Goal: Transaction & Acquisition: Obtain resource

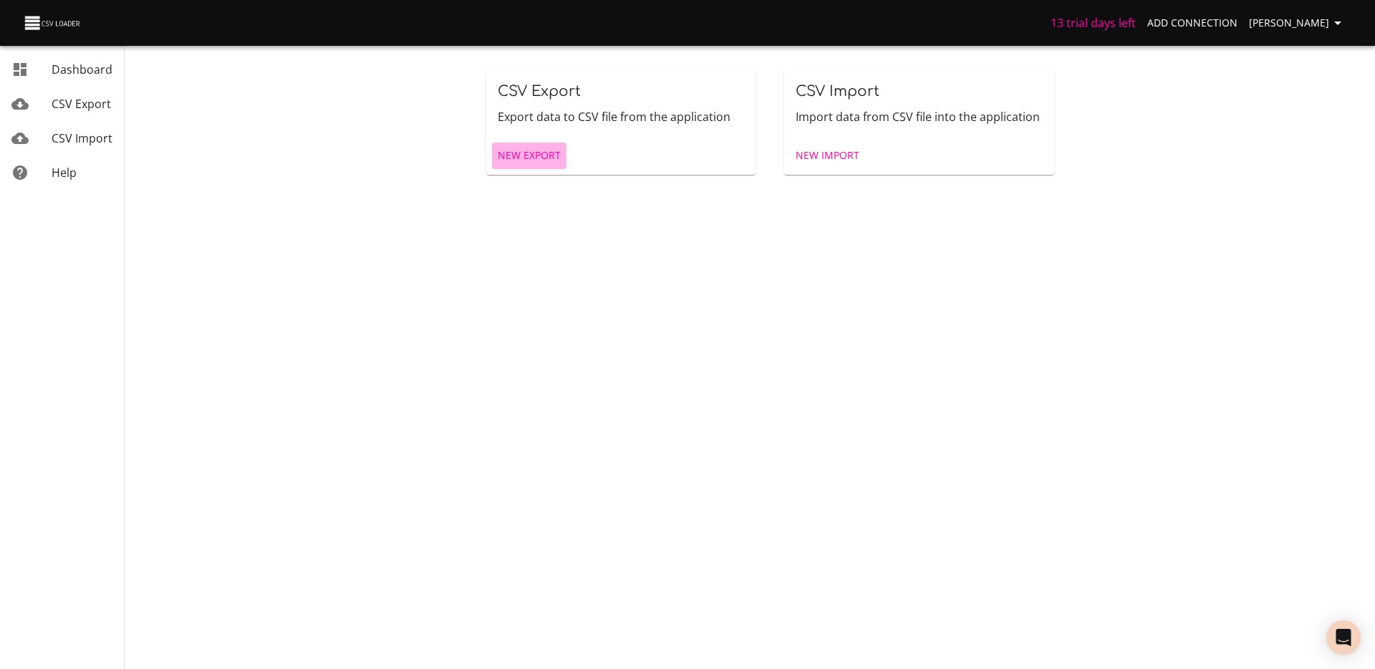
click at [530, 153] on span "New Export" at bounding box center [529, 156] width 63 height 18
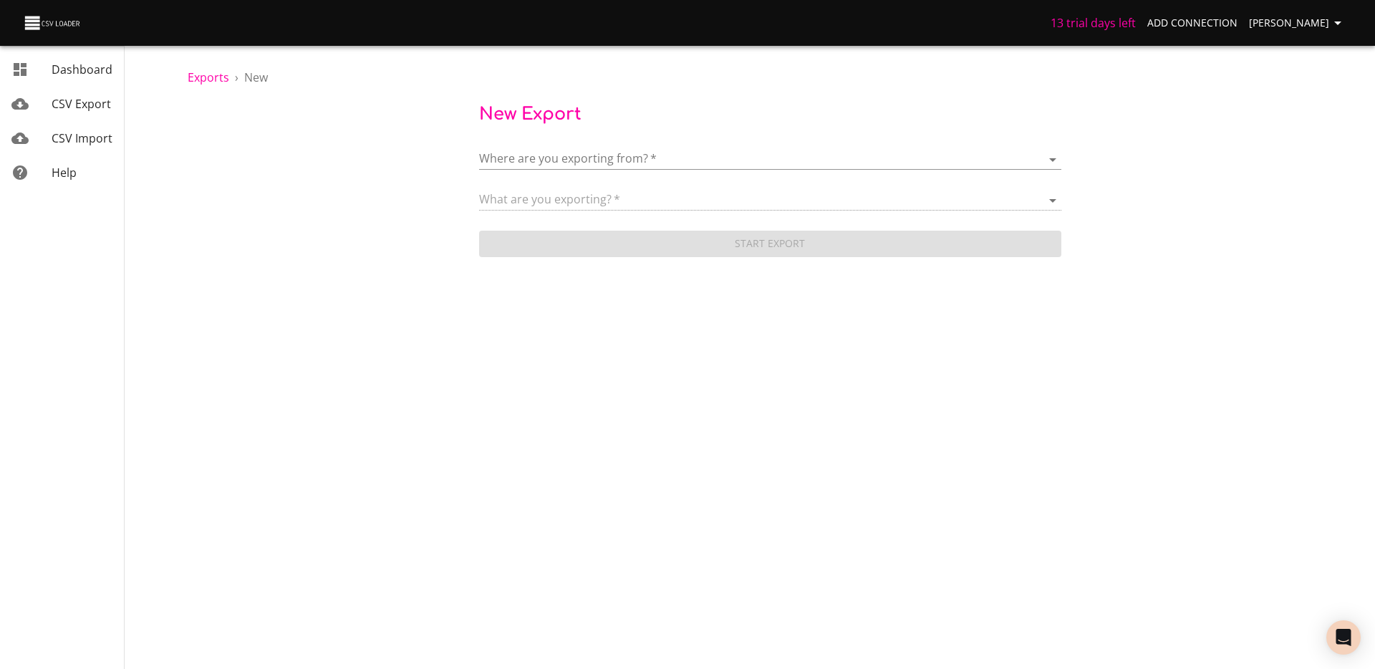
click at [560, 150] on body "13 trial days left Add Connection [PERSON_NAME] Dashboard CSV Export CSV Import…" at bounding box center [687, 334] width 1375 height 669
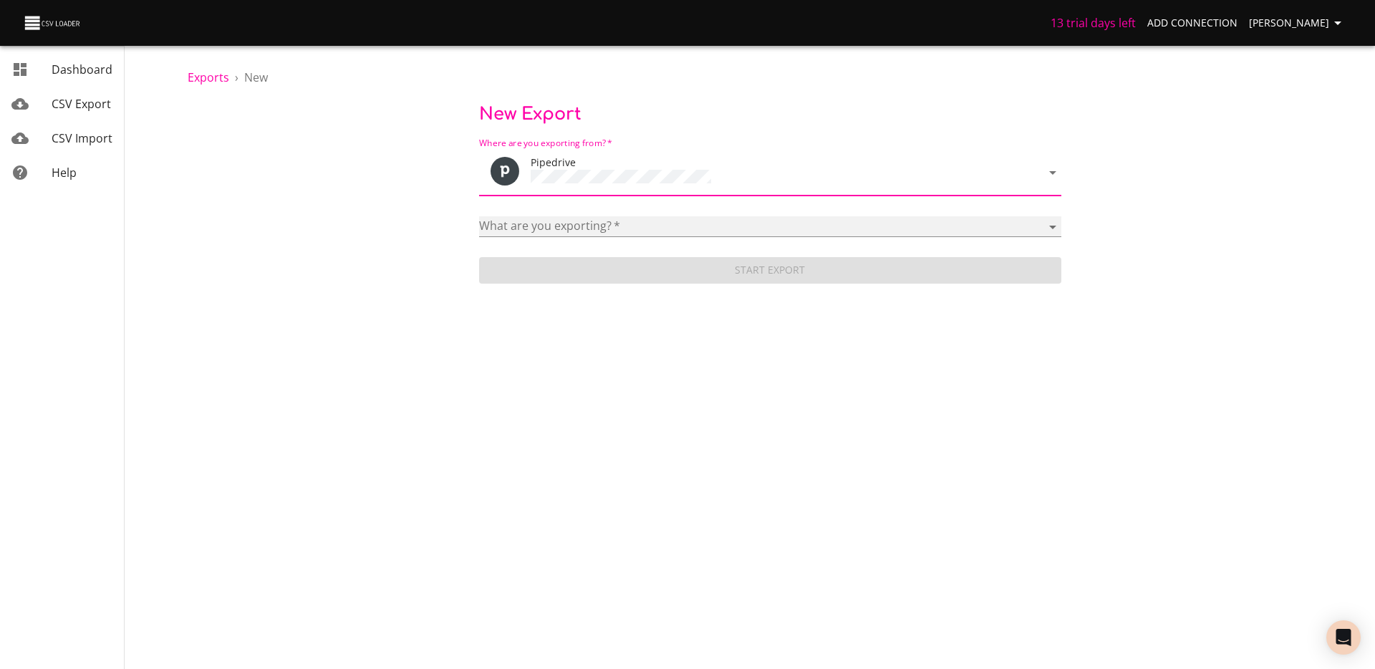
click at [566, 218] on select "Activities Activity Types Deal Products Deals Email Threads Emails Notes Organi…" at bounding box center [770, 226] width 582 height 21
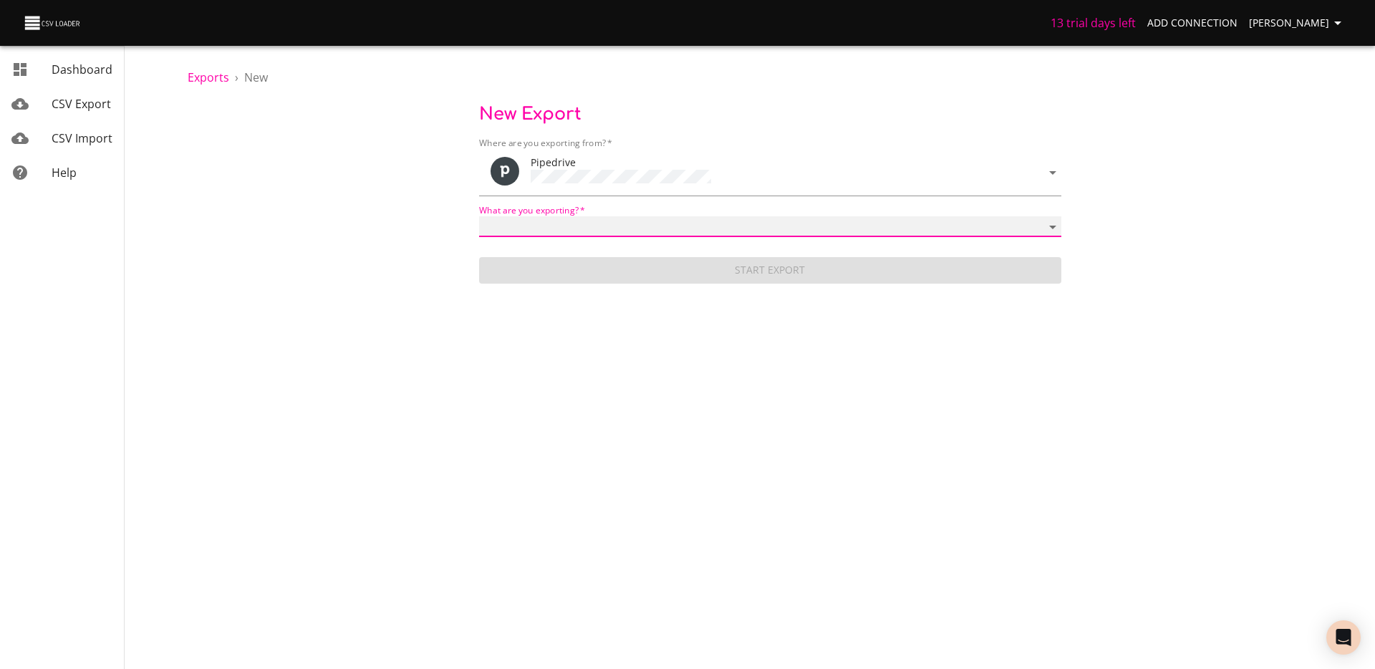
select select "mail_messages"
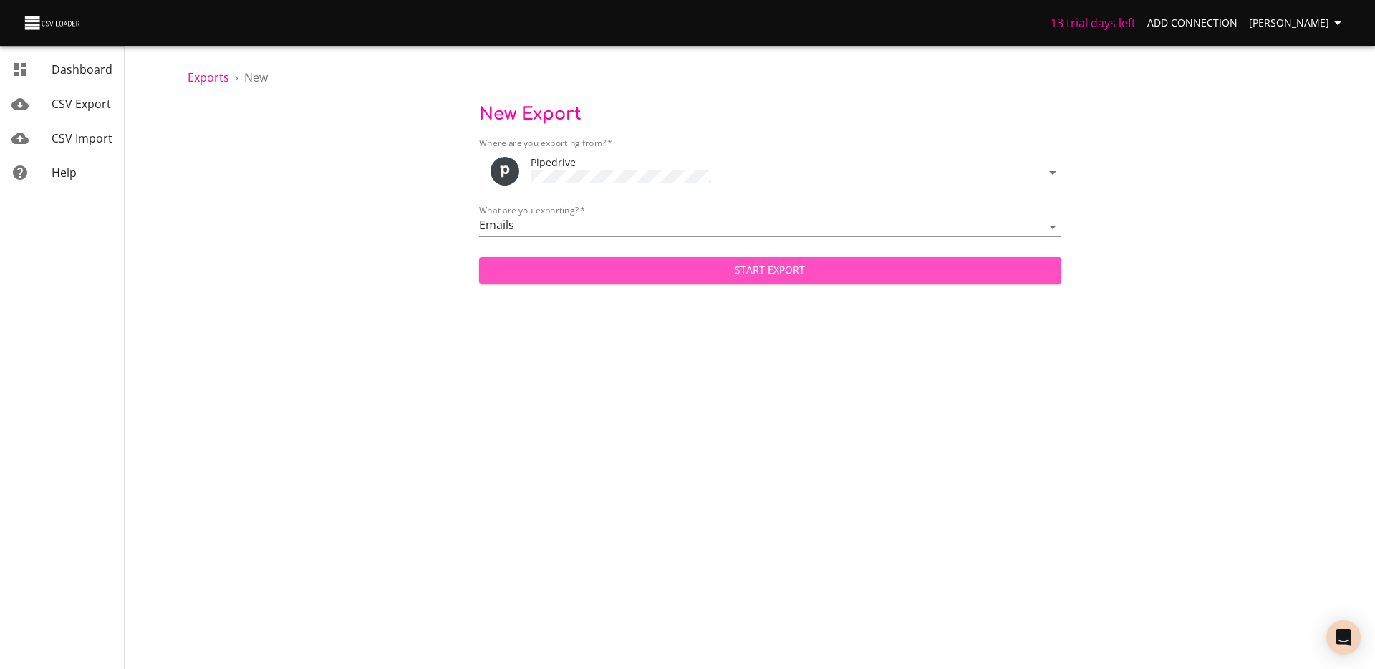
click at [626, 275] on span "Start Export" at bounding box center [769, 270] width 559 height 18
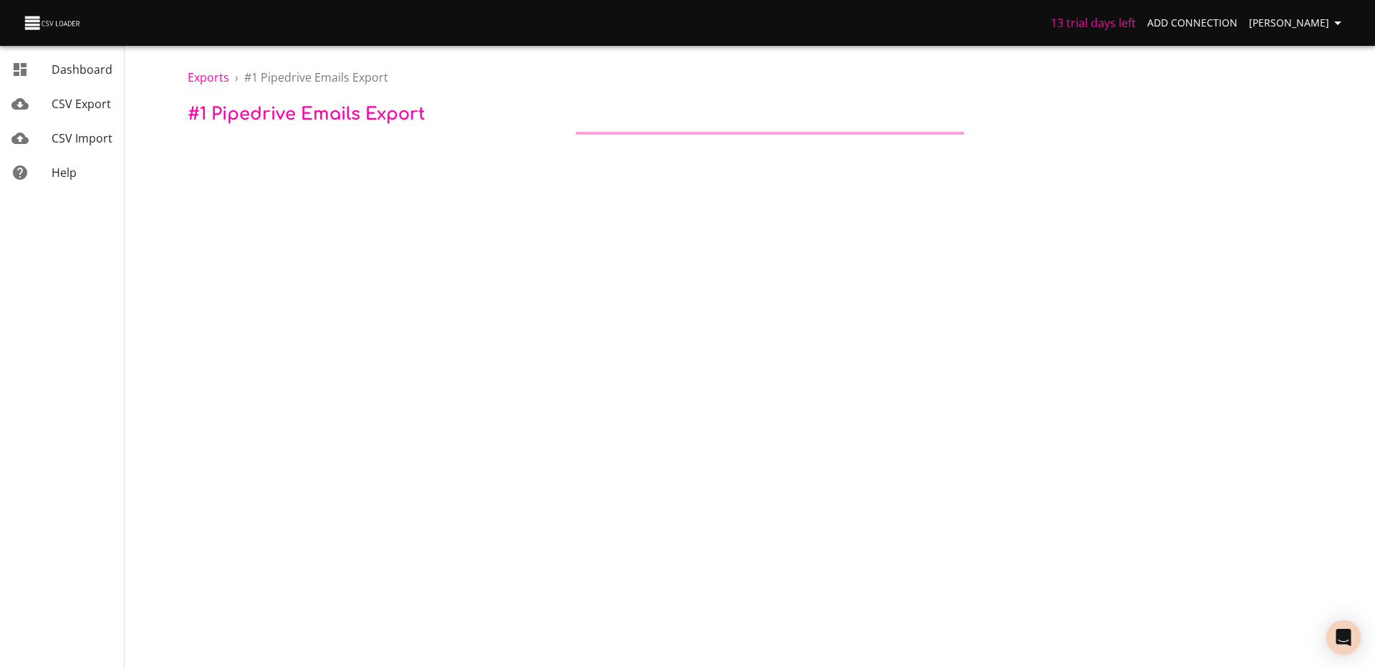
click at [616, 286] on body "13 trial days left Add Connection [PERSON_NAME] Dashboard CSV Export CSV Import…" at bounding box center [687, 334] width 1375 height 669
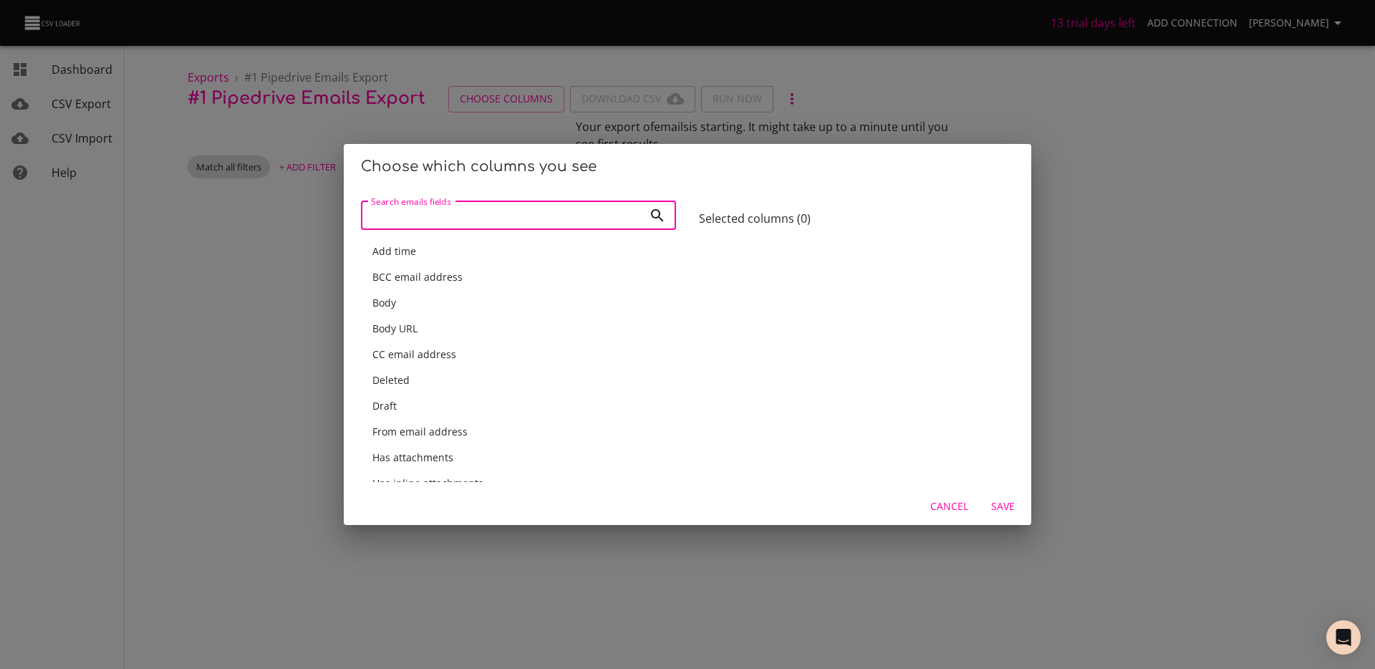
click at [505, 251] on div "Add time" at bounding box center [518, 251] width 292 height 14
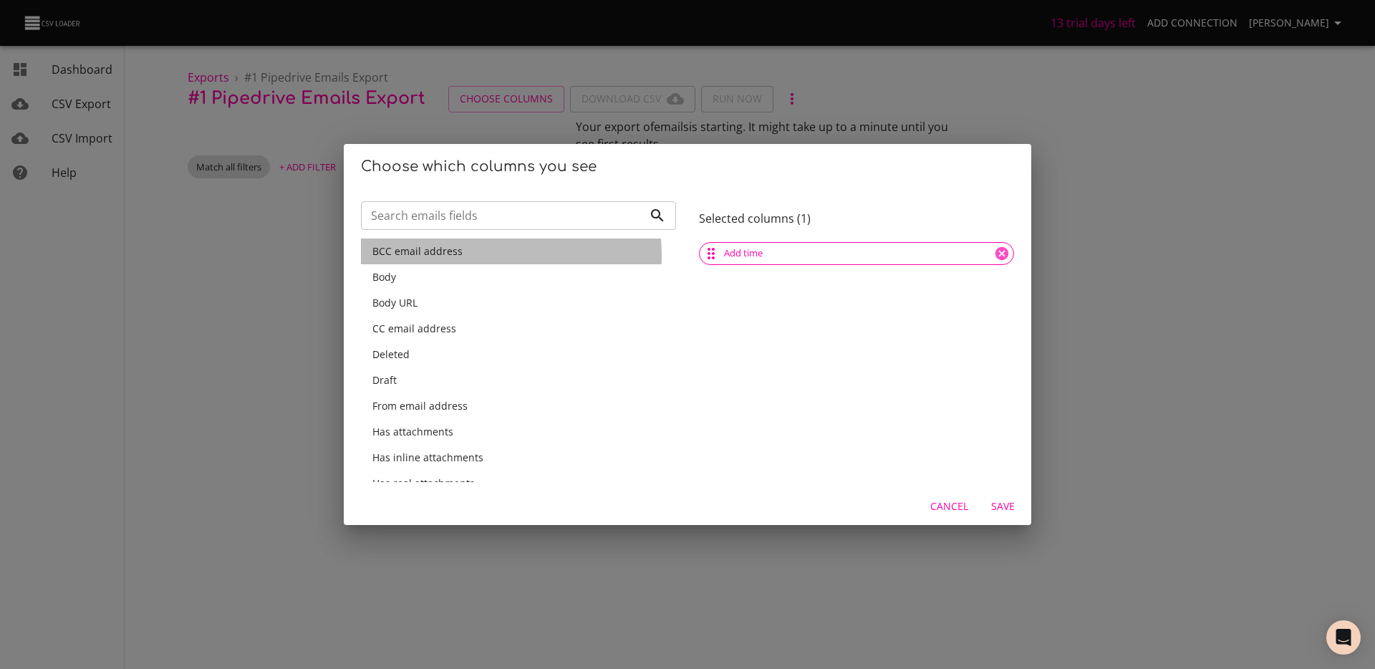
click at [472, 256] on div "BCC email address" at bounding box center [518, 251] width 292 height 14
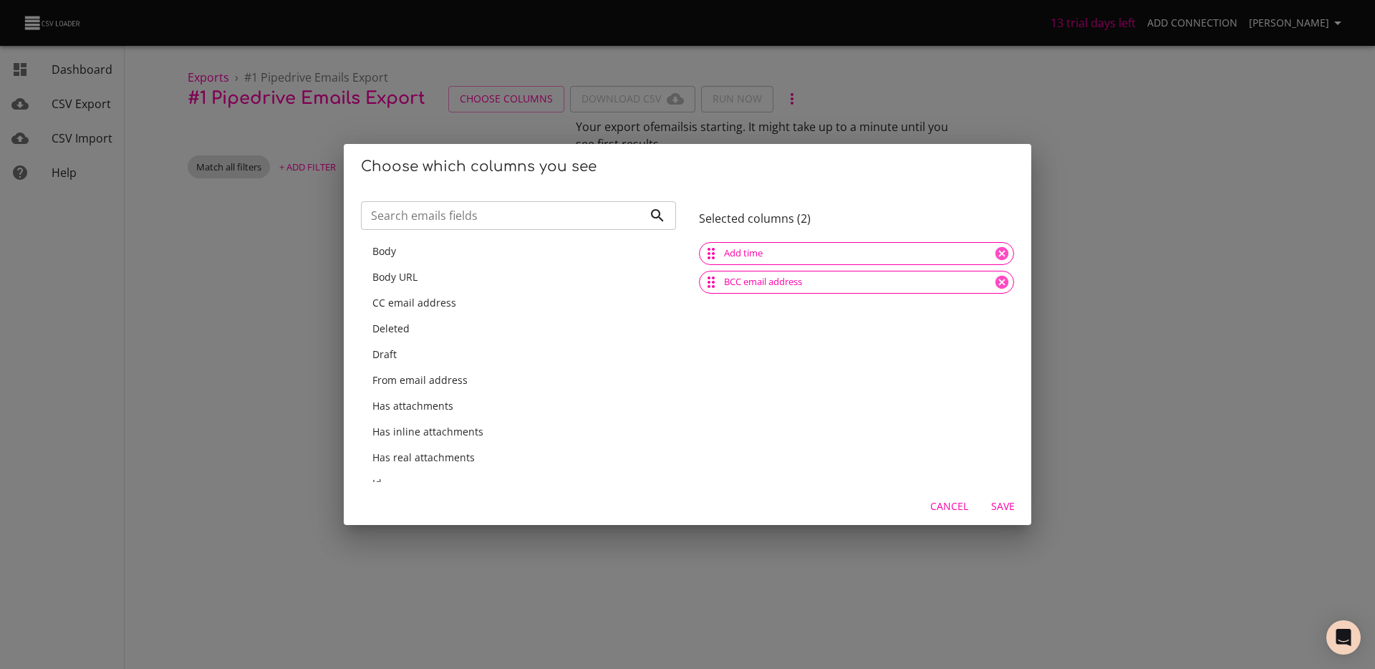
click at [467, 259] on div "Body" at bounding box center [518, 251] width 315 height 26
click at [464, 258] on div "Body URL" at bounding box center [518, 251] width 315 height 26
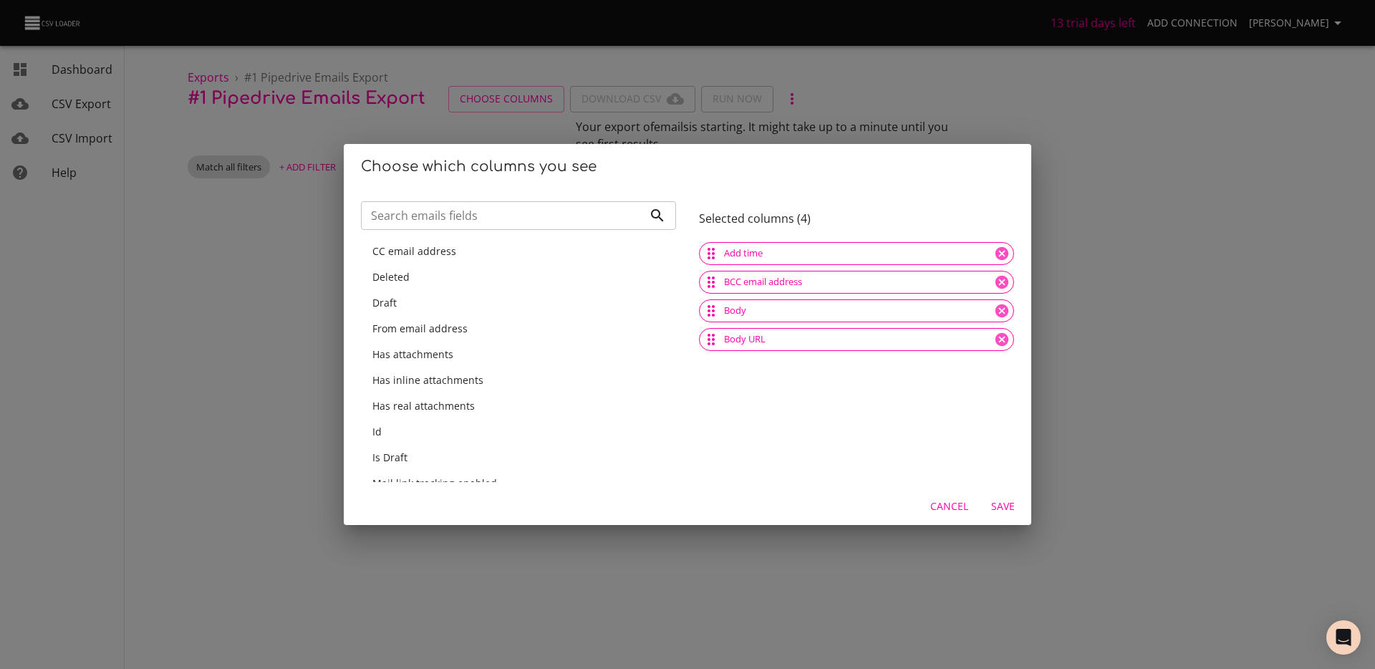
click at [464, 258] on div "CC email address" at bounding box center [518, 251] width 315 height 26
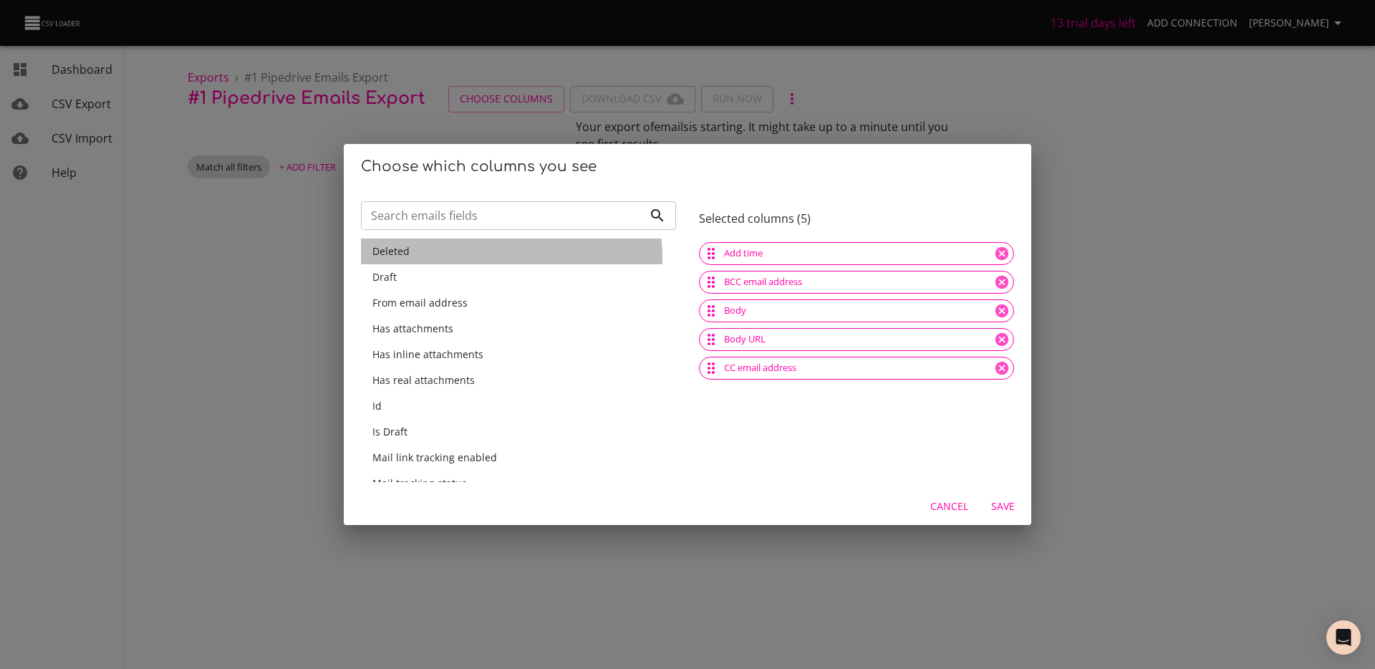
click at [464, 258] on div "Deleted" at bounding box center [518, 251] width 315 height 26
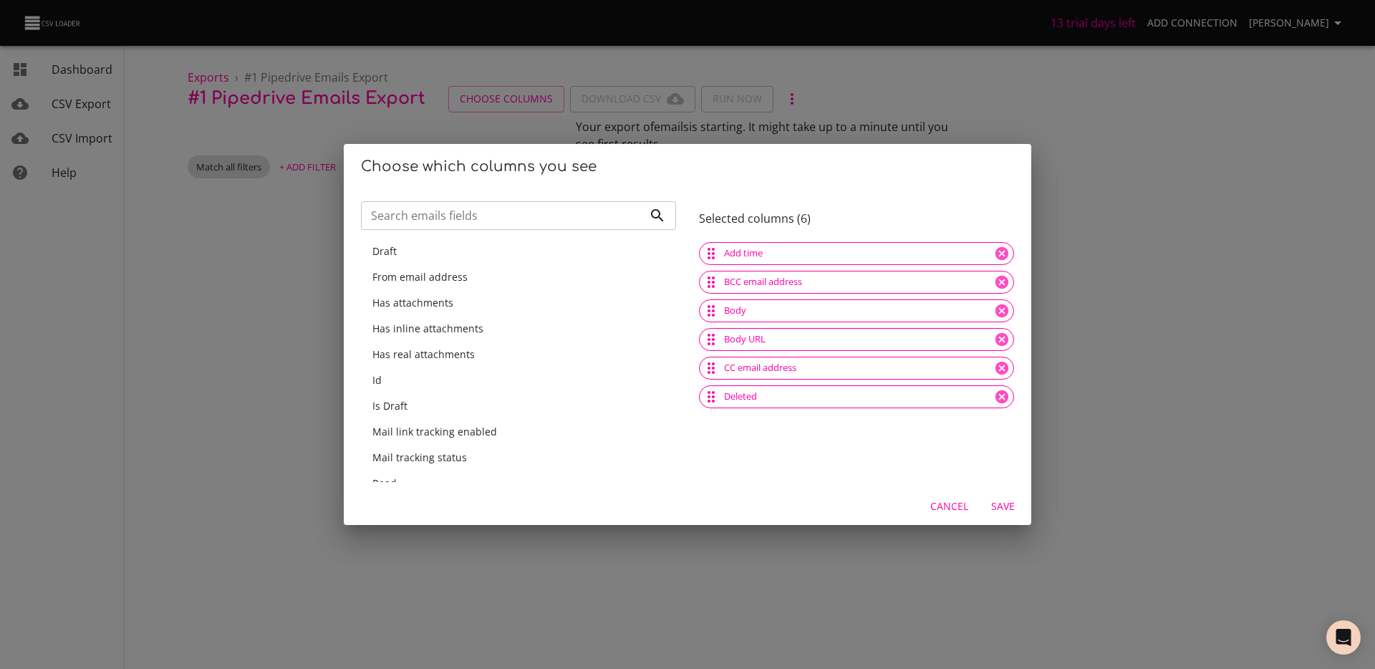
click at [464, 258] on div "Draft" at bounding box center [518, 251] width 315 height 26
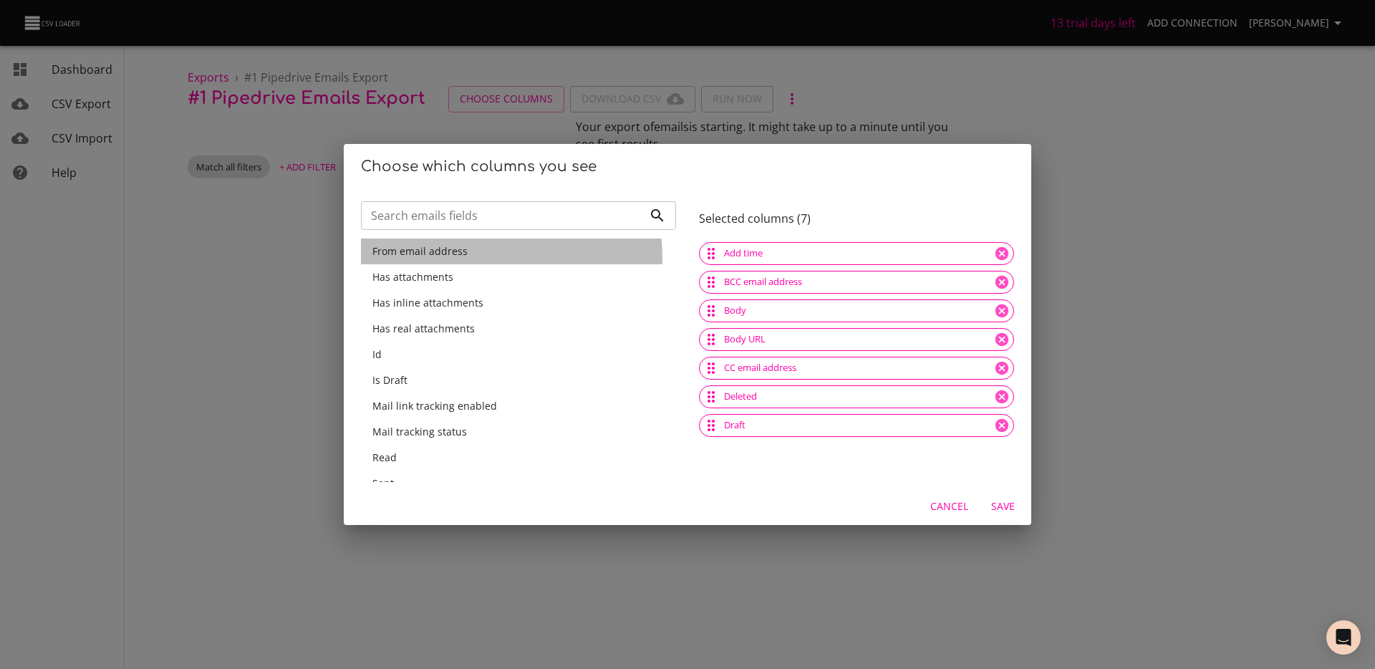
click at [464, 258] on div "From email address" at bounding box center [518, 251] width 315 height 26
click at [464, 264] on div "Has attachments" at bounding box center [518, 277] width 315 height 26
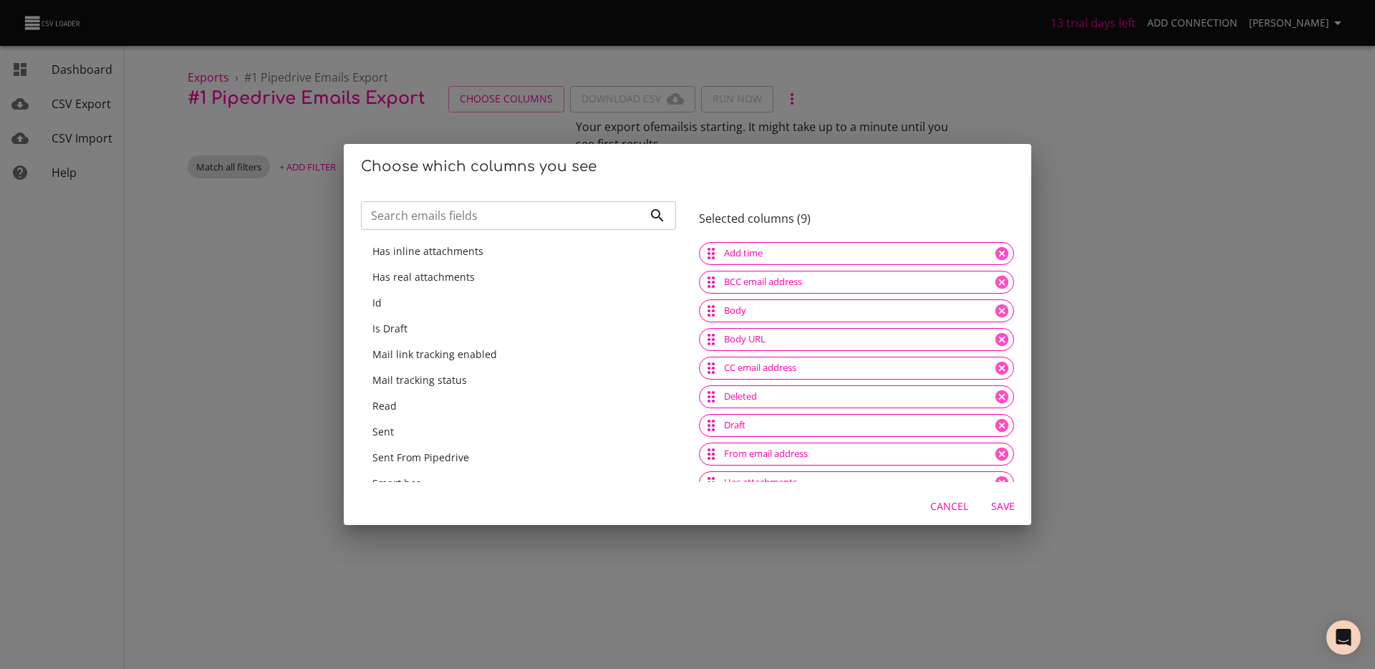
click at [464, 258] on div "Has inline attachments" at bounding box center [518, 251] width 315 height 26
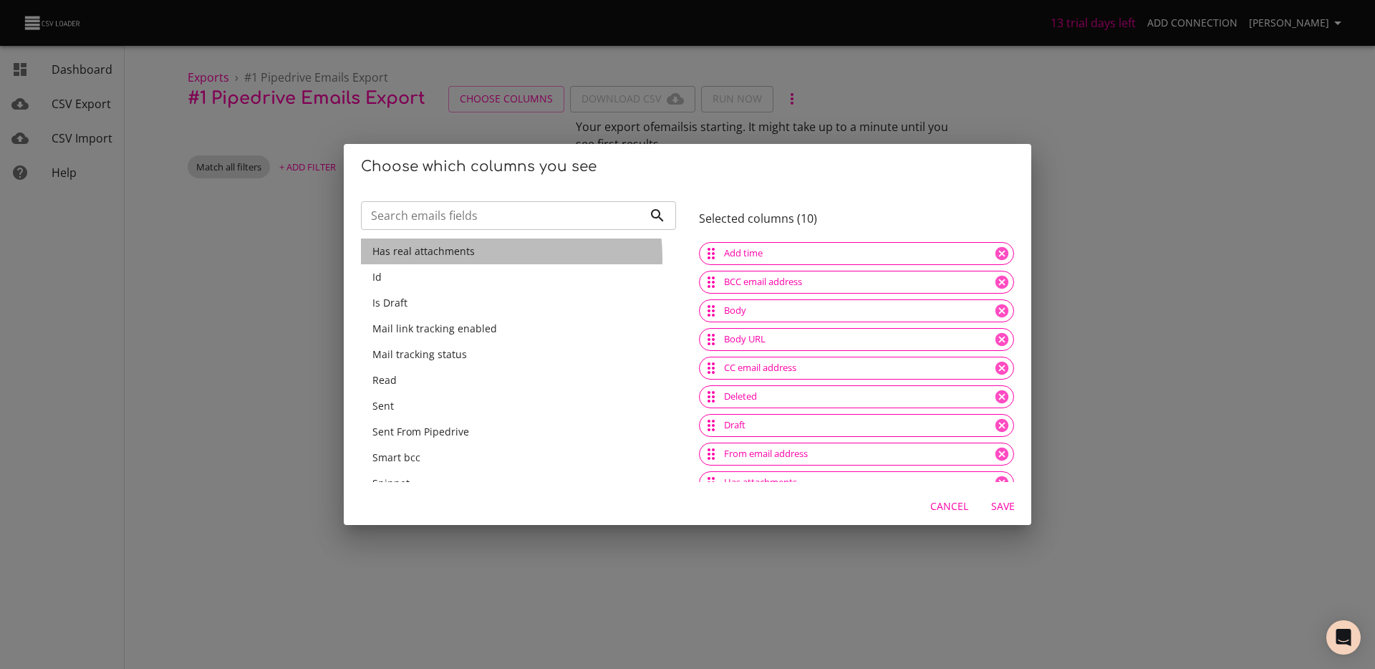
click at [464, 258] on div "Has real attachments" at bounding box center [518, 251] width 315 height 26
click at [464, 258] on div "Id" at bounding box center [518, 251] width 315 height 26
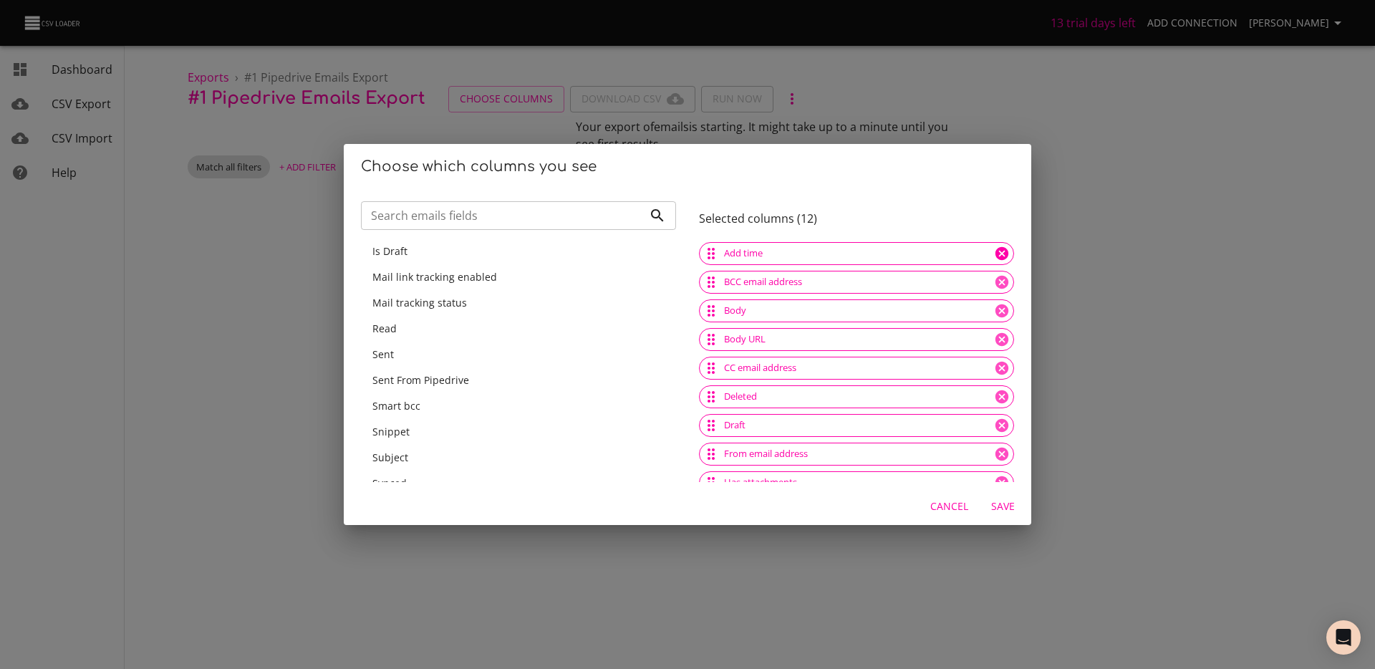
click at [995, 256] on icon at bounding box center [1001, 253] width 13 height 13
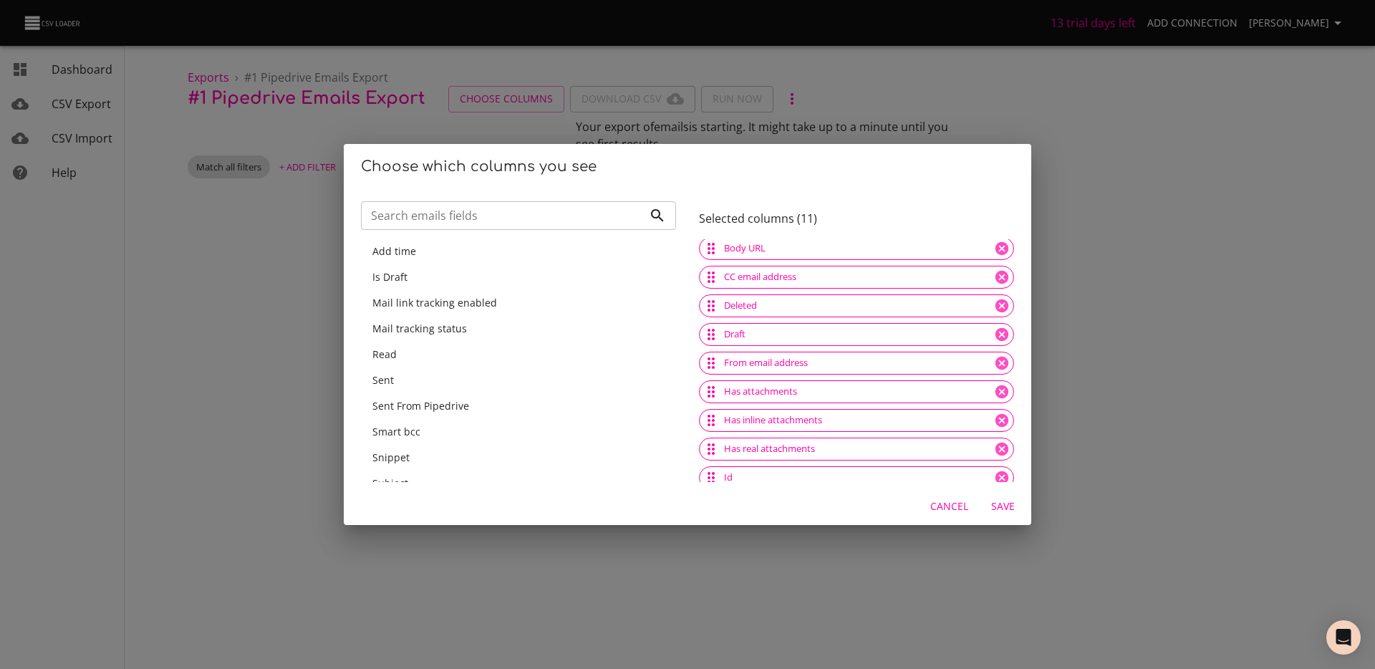
scroll to position [65, 0]
click at [919, 360] on div "From email address" at bounding box center [856, 360] width 315 height 23
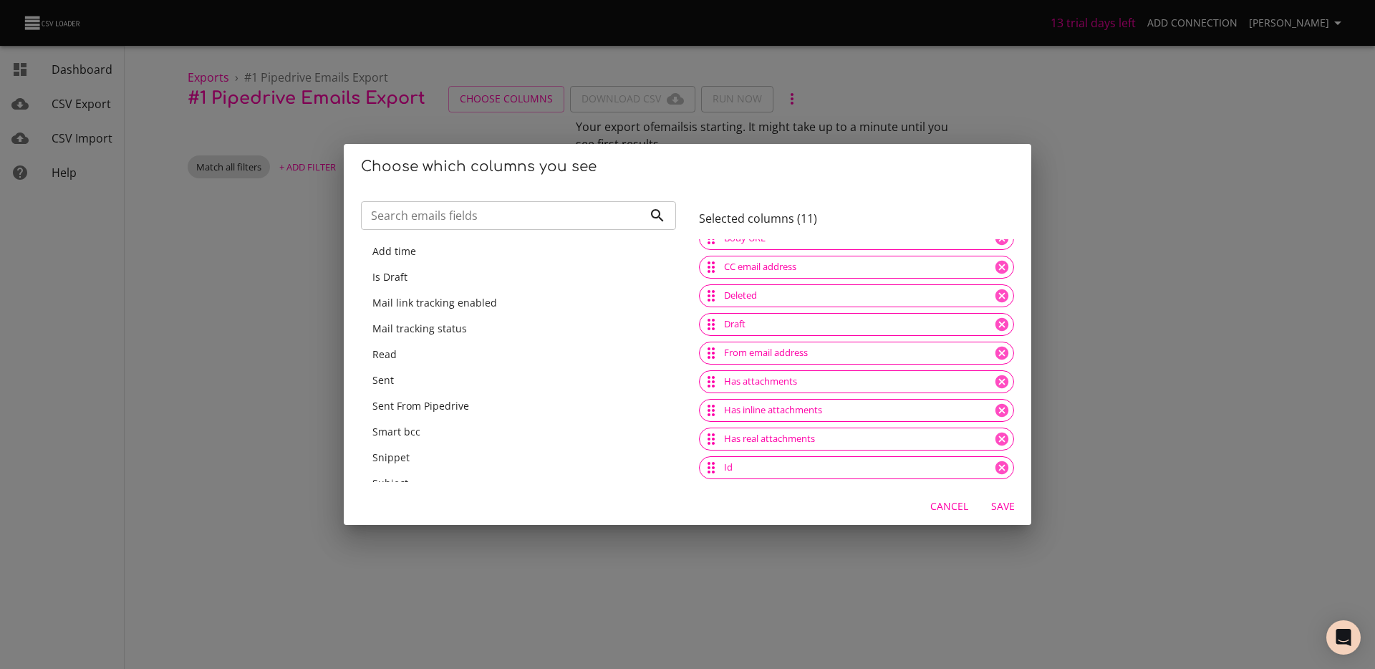
scroll to position [21, 0]
click at [415, 357] on div "Sent" at bounding box center [518, 359] width 292 height 14
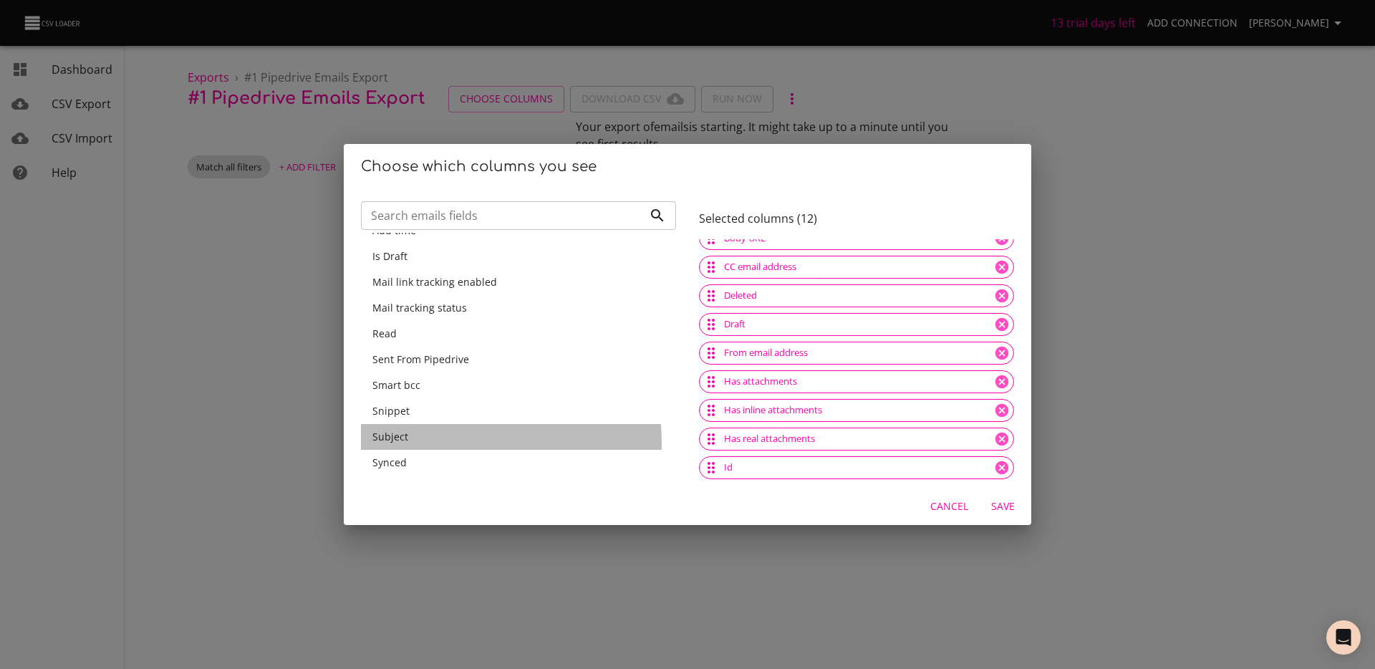
click at [415, 443] on div "Subject" at bounding box center [518, 437] width 292 height 14
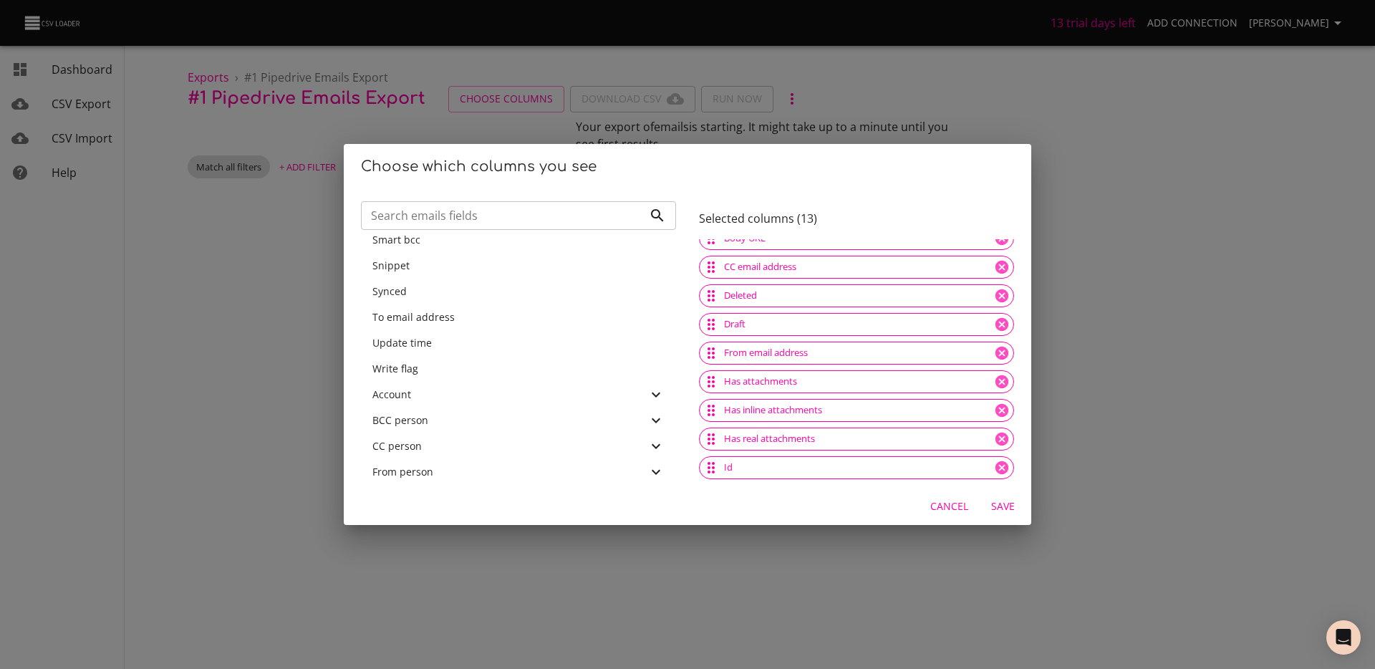
scroll to position [172, 0]
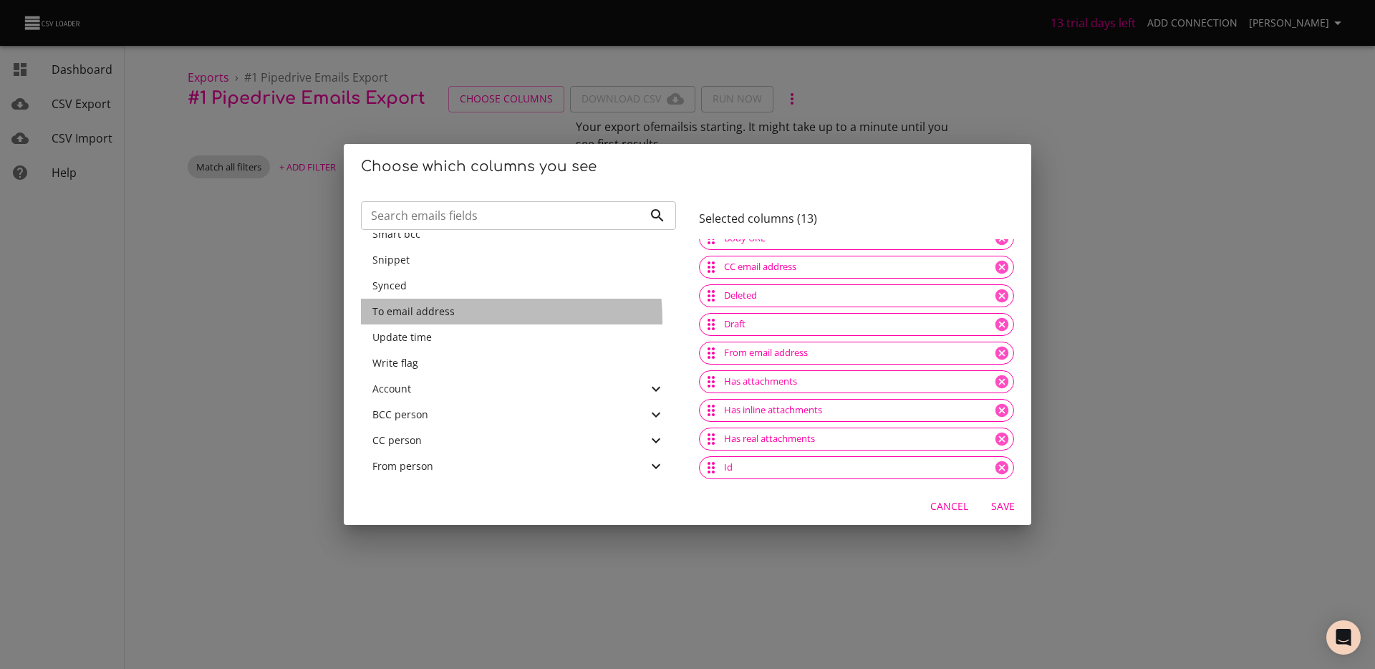
click at [433, 321] on div "To email address" at bounding box center [518, 312] width 315 height 26
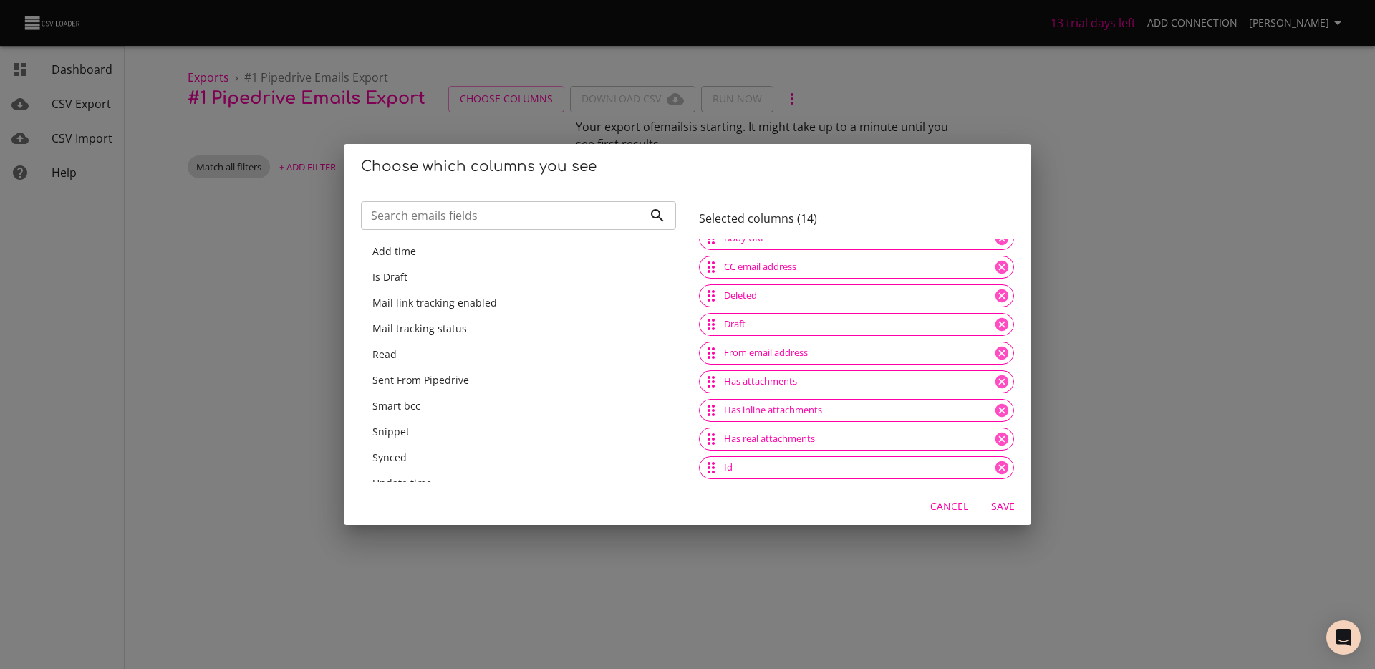
scroll to position [158, 0]
click at [994, 322] on icon at bounding box center [1002, 324] width 16 height 16
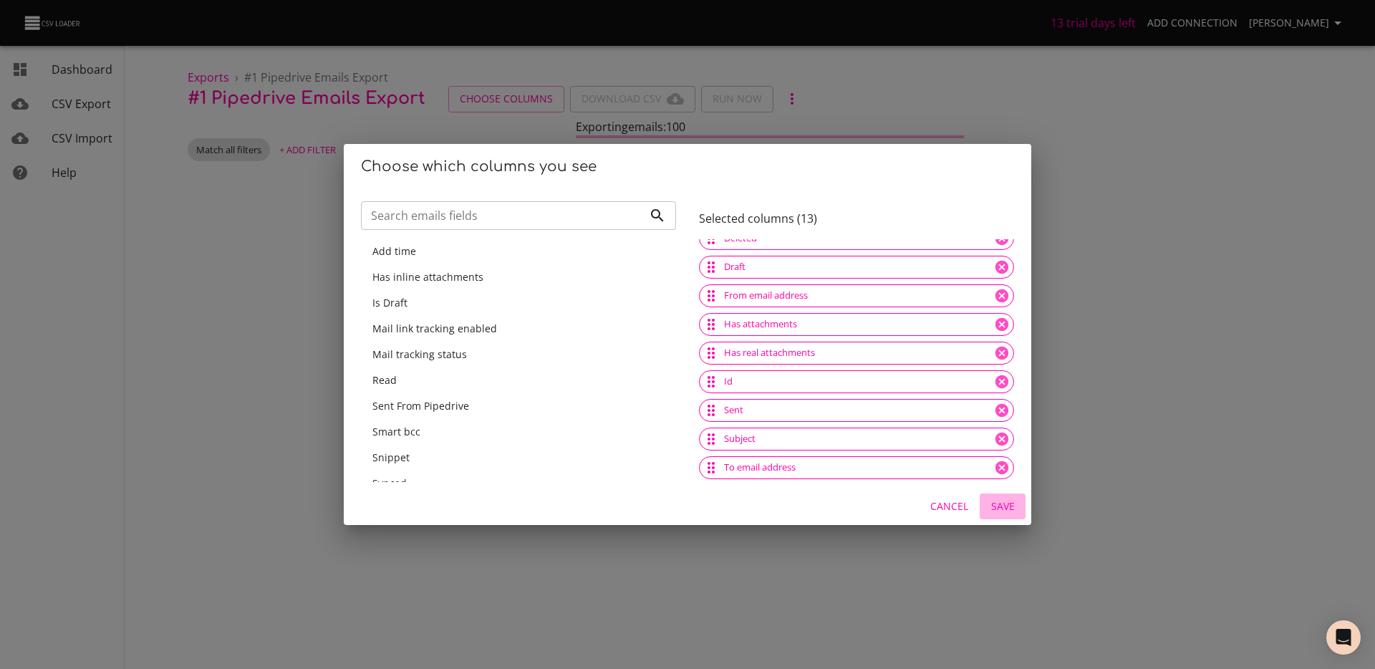
click at [998, 505] on span "Save" at bounding box center [1002, 507] width 34 height 18
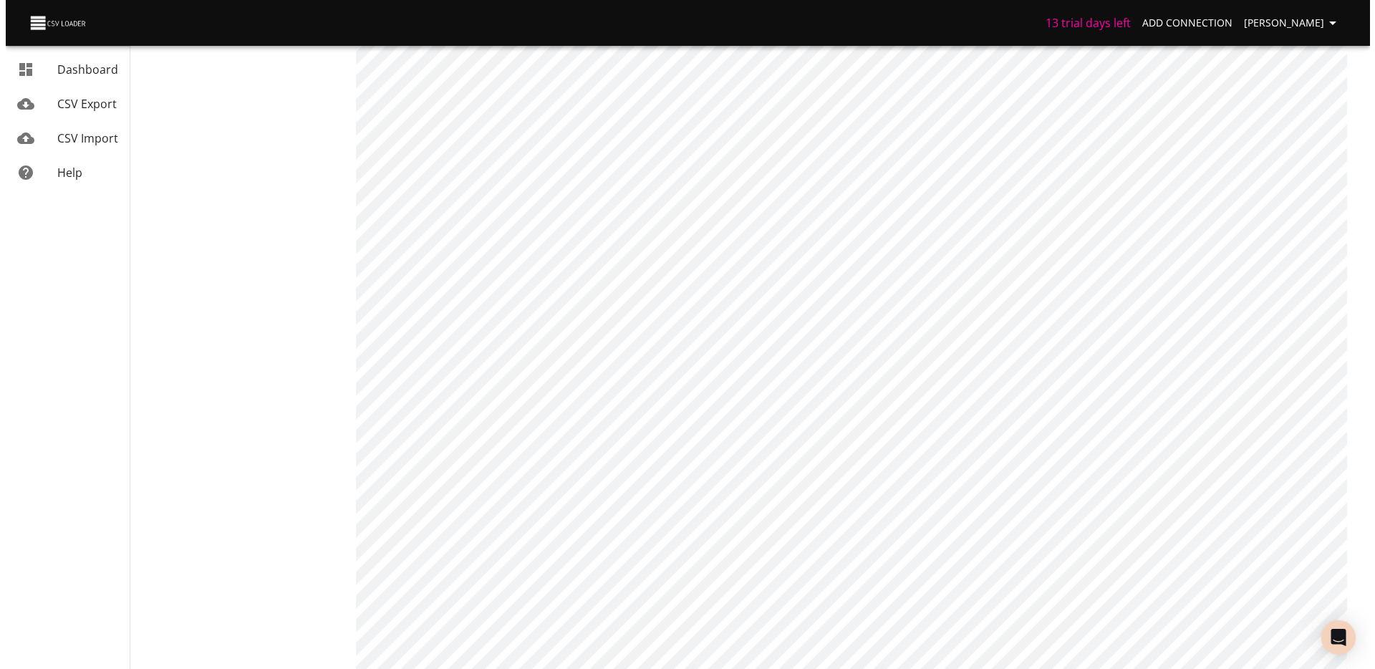
scroll to position [0, 0]
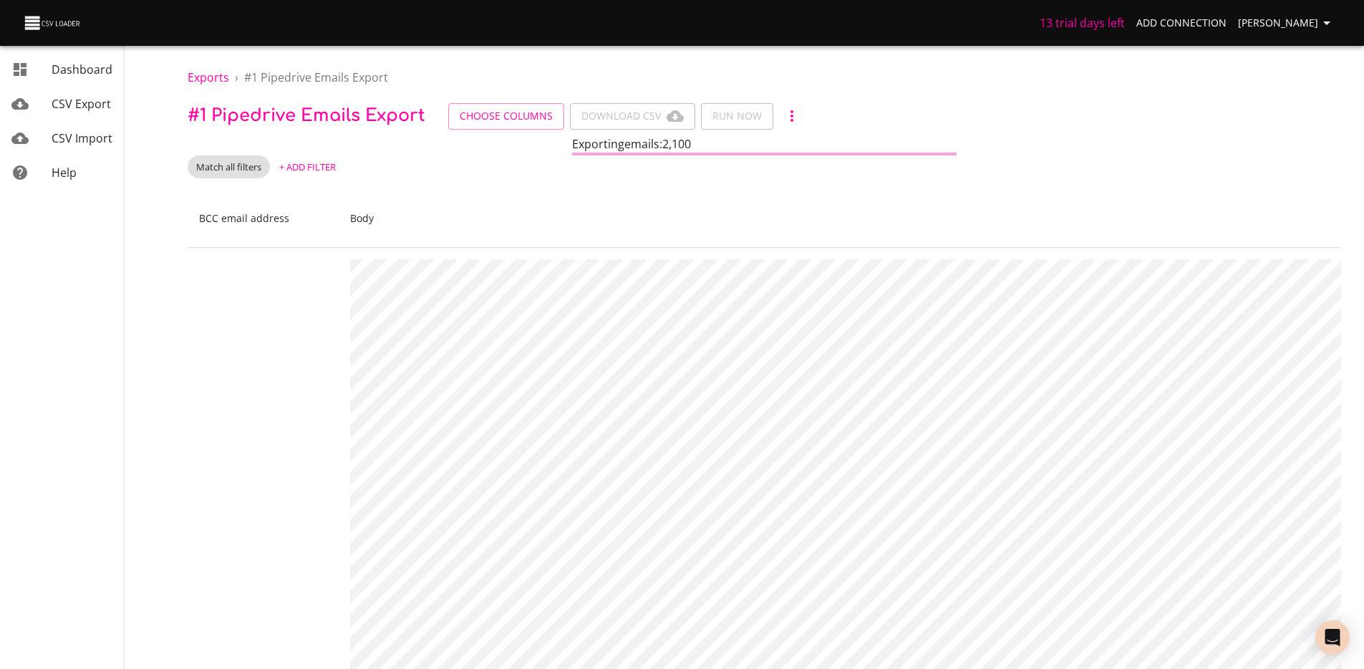
click at [783, 107] on icon "button" at bounding box center [791, 115] width 17 height 17
click at [672, 192] on div at bounding box center [687, 334] width 1375 height 669
click at [335, 120] on span "# 1 Pipedrive Emails Export" at bounding box center [307, 115] width 238 height 19
click at [354, 215] on th "Body" at bounding box center [1388, 219] width 2098 height 58
click at [253, 222] on th "BCC email address" at bounding box center [263, 219] width 151 height 58
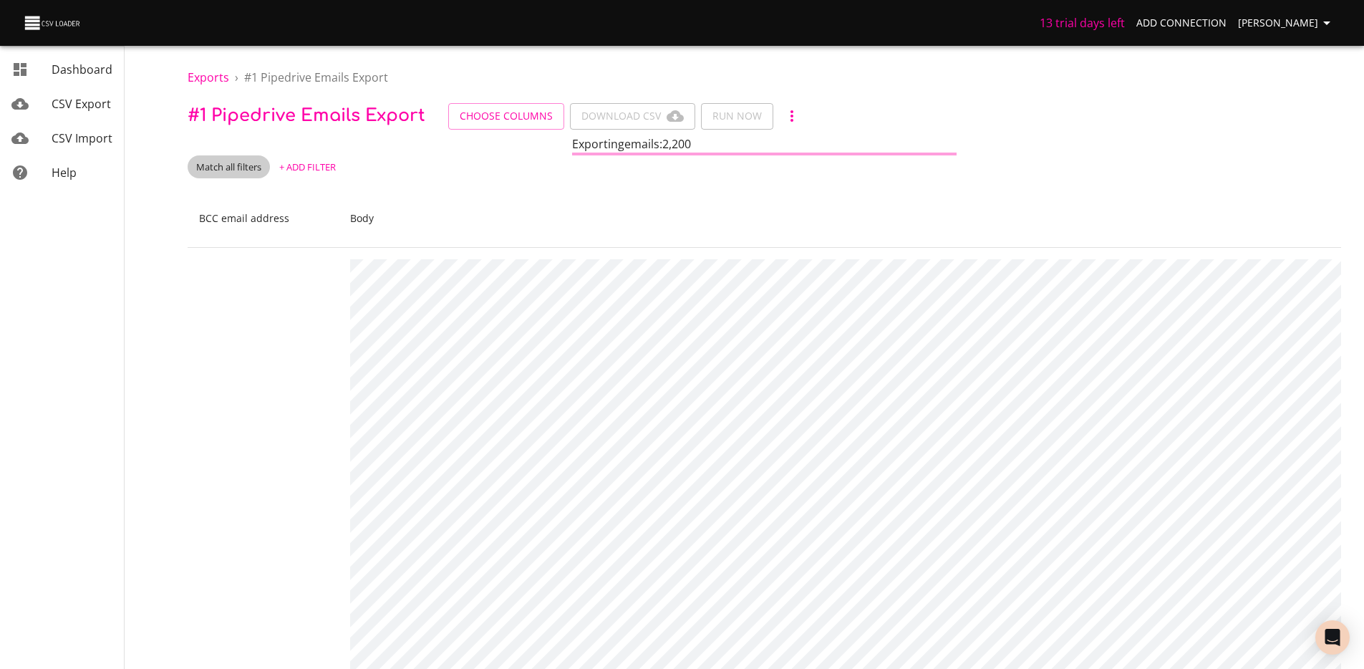
click at [222, 167] on span "Match all filters" at bounding box center [229, 167] width 82 height 14
click at [423, 193] on div at bounding box center [687, 334] width 1375 height 669
click at [59, 127] on link "CSV Import" at bounding box center [62, 138] width 124 height 34
click at [707, 147] on div "Exporting emails : 2,700" at bounding box center [764, 143] width 384 height 17
click at [677, 139] on span "Exporting emails : 2,700" at bounding box center [631, 144] width 119 height 16
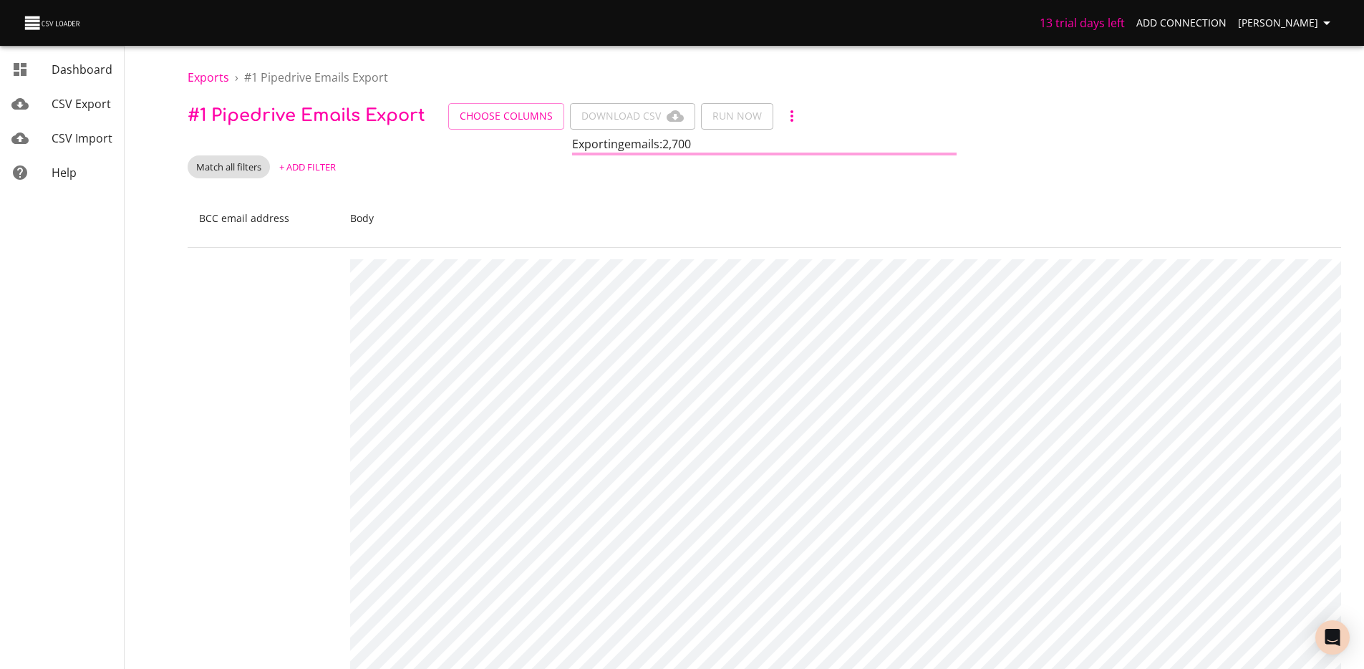
click at [314, 163] on span "+ Add Filter" at bounding box center [307, 167] width 57 height 16
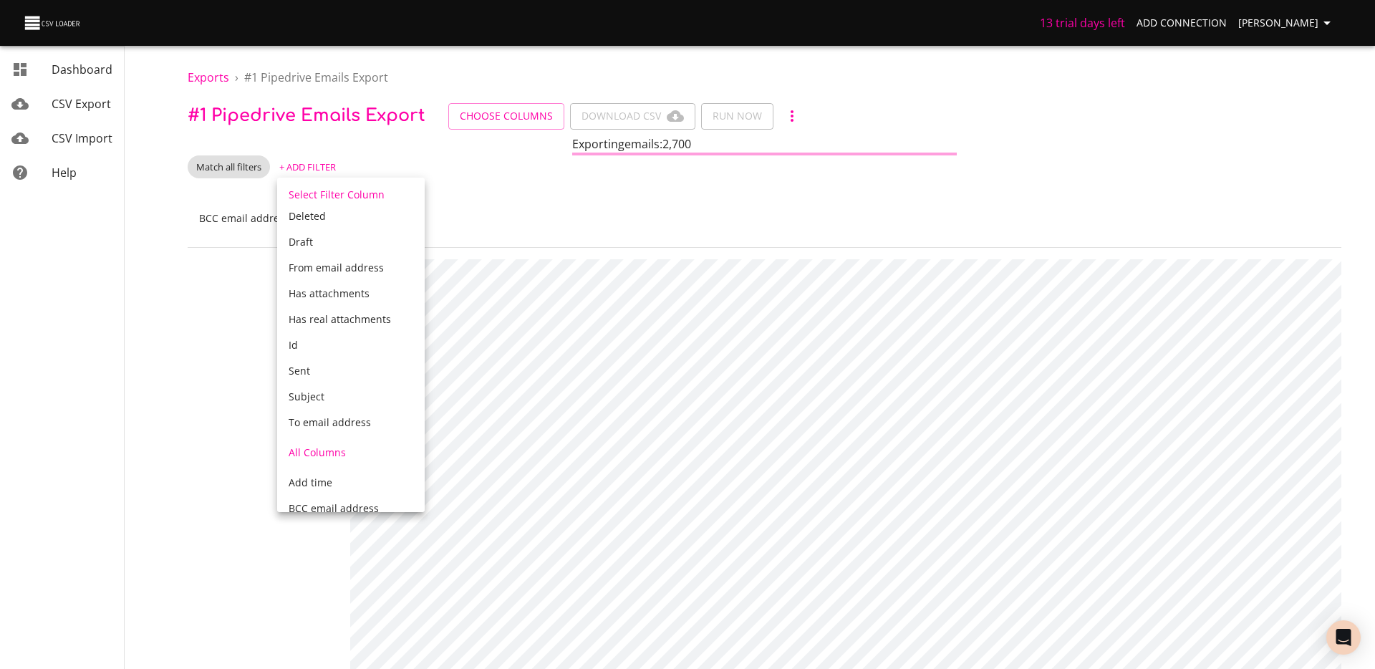
scroll to position [122, 0]
click at [316, 377] on div "Sent" at bounding box center [350, 367] width 147 height 26
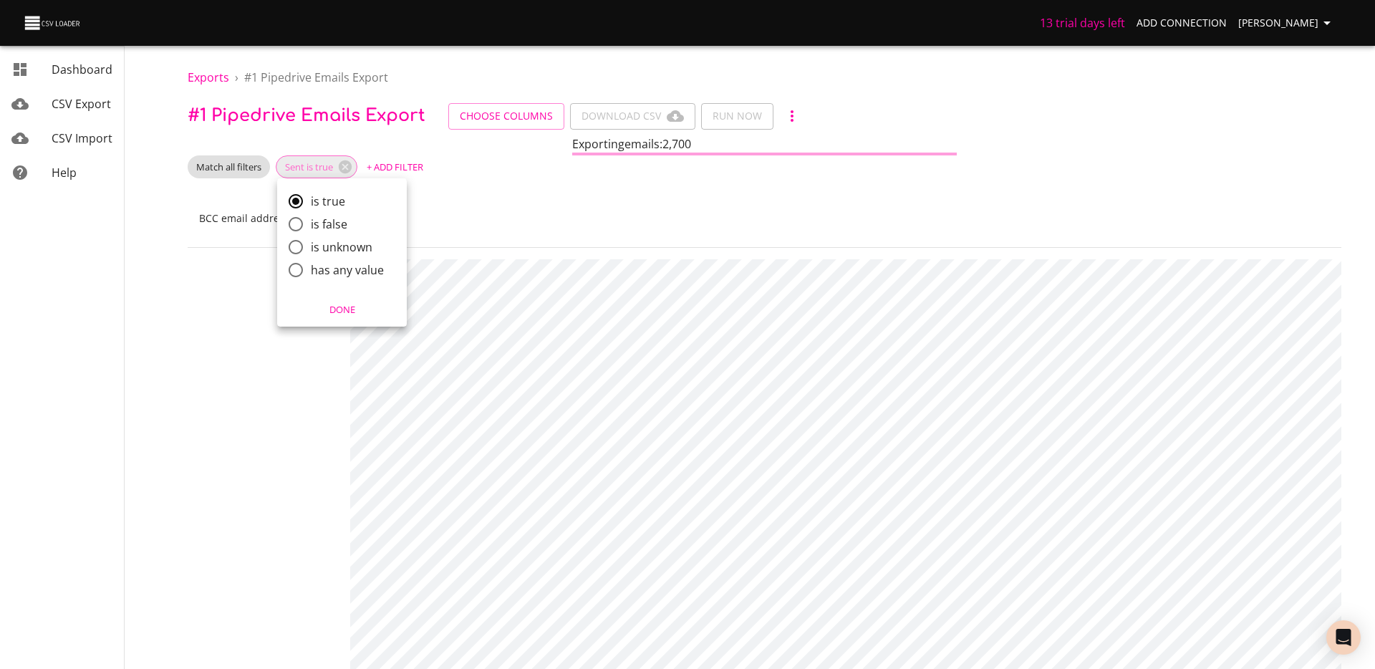
click at [336, 274] on span "has any value" at bounding box center [347, 269] width 73 height 17
click at [311, 274] on input "has any value" at bounding box center [296, 270] width 30 height 30
radio input "true"
click at [360, 306] on span "Done" at bounding box center [341, 309] width 111 height 16
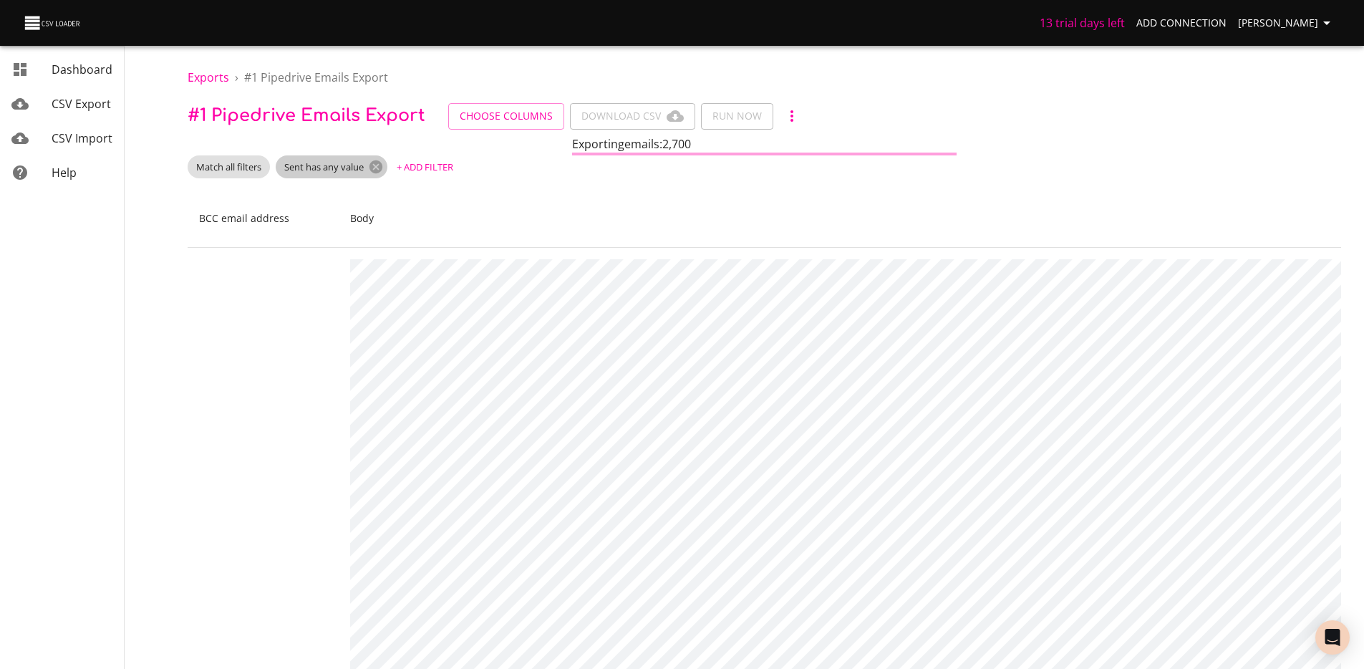
click at [345, 167] on span "Sent has any value" at bounding box center [324, 167] width 97 height 14
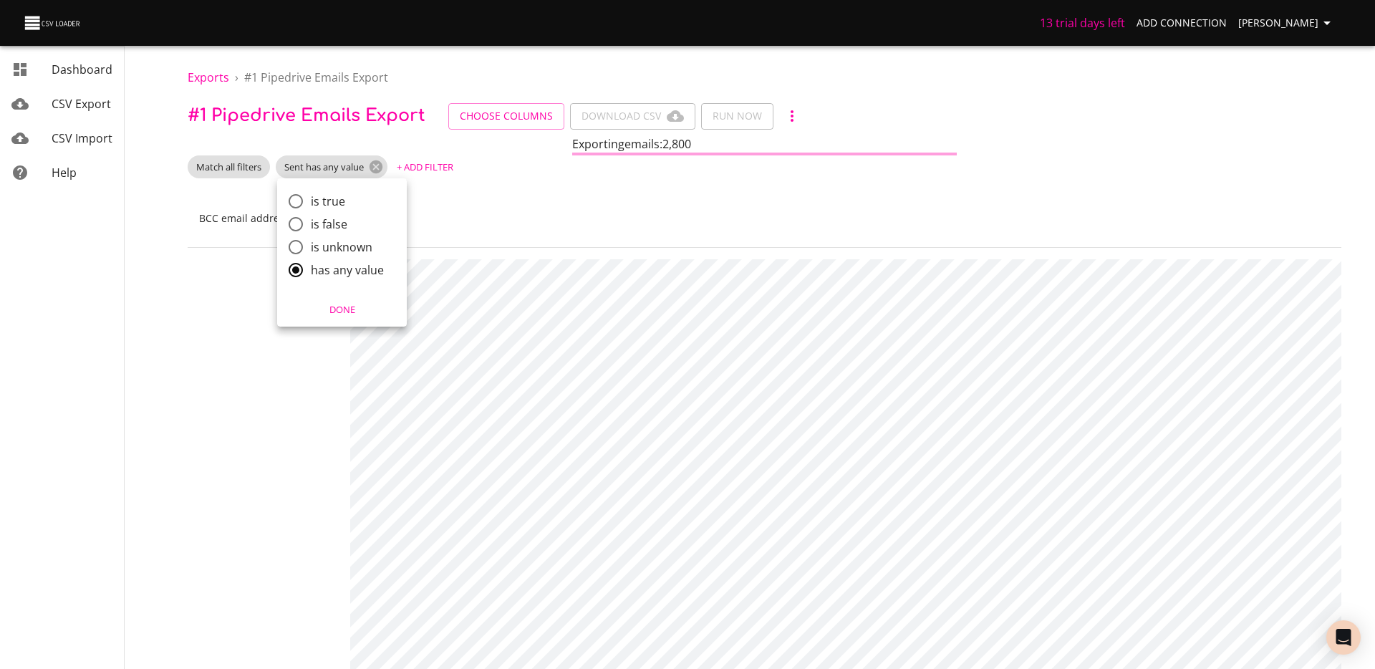
click at [379, 166] on div at bounding box center [687, 334] width 1375 height 669
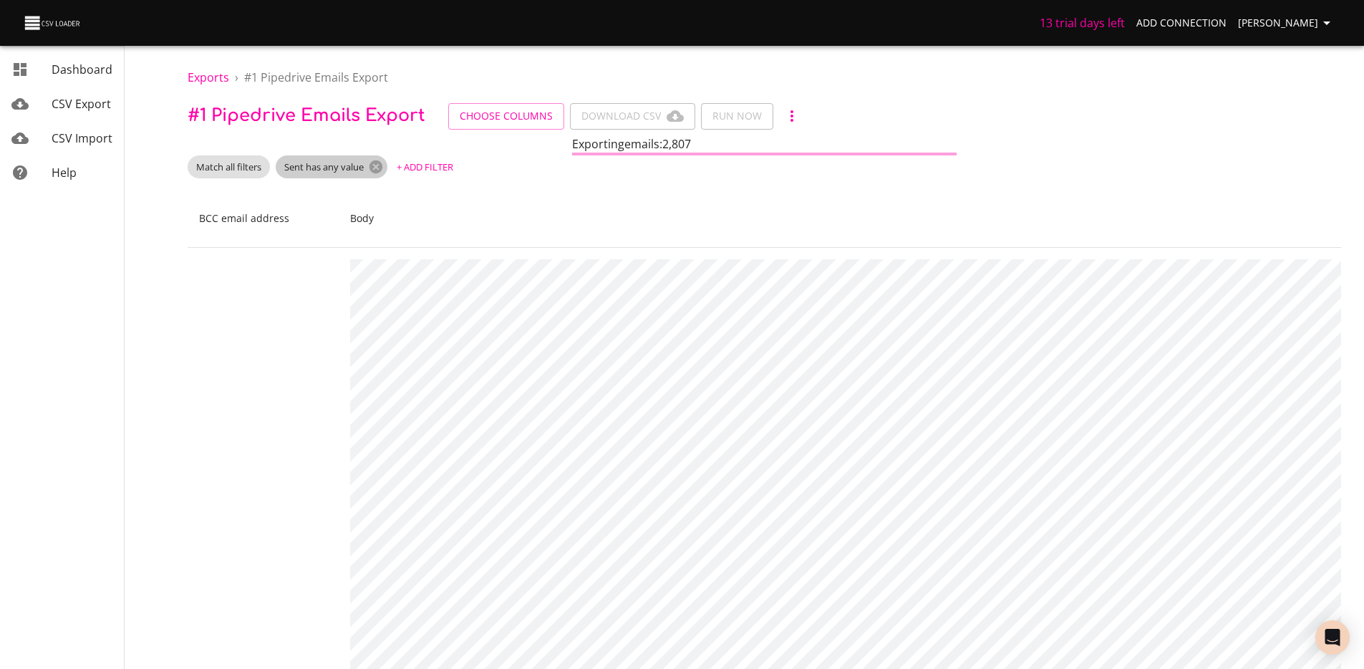
click at [367, 166] on span "Sent has any value" at bounding box center [324, 167] width 97 height 14
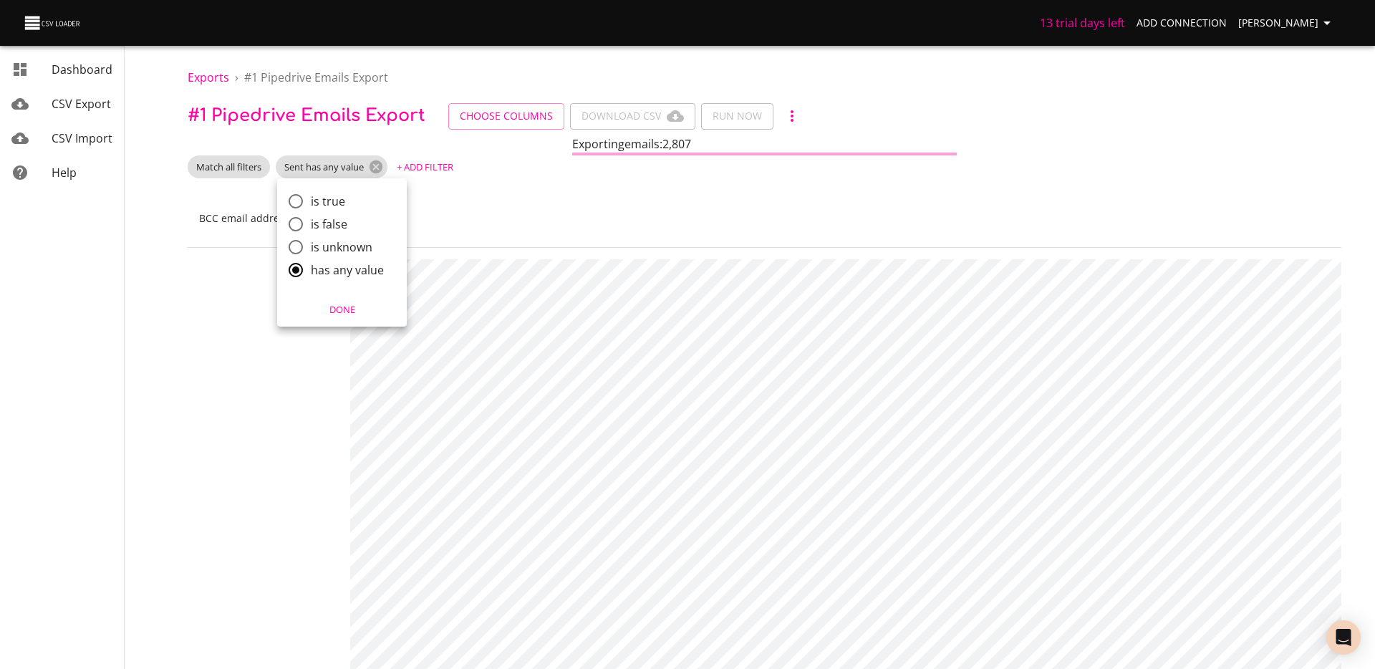
click at [382, 167] on div at bounding box center [687, 334] width 1375 height 669
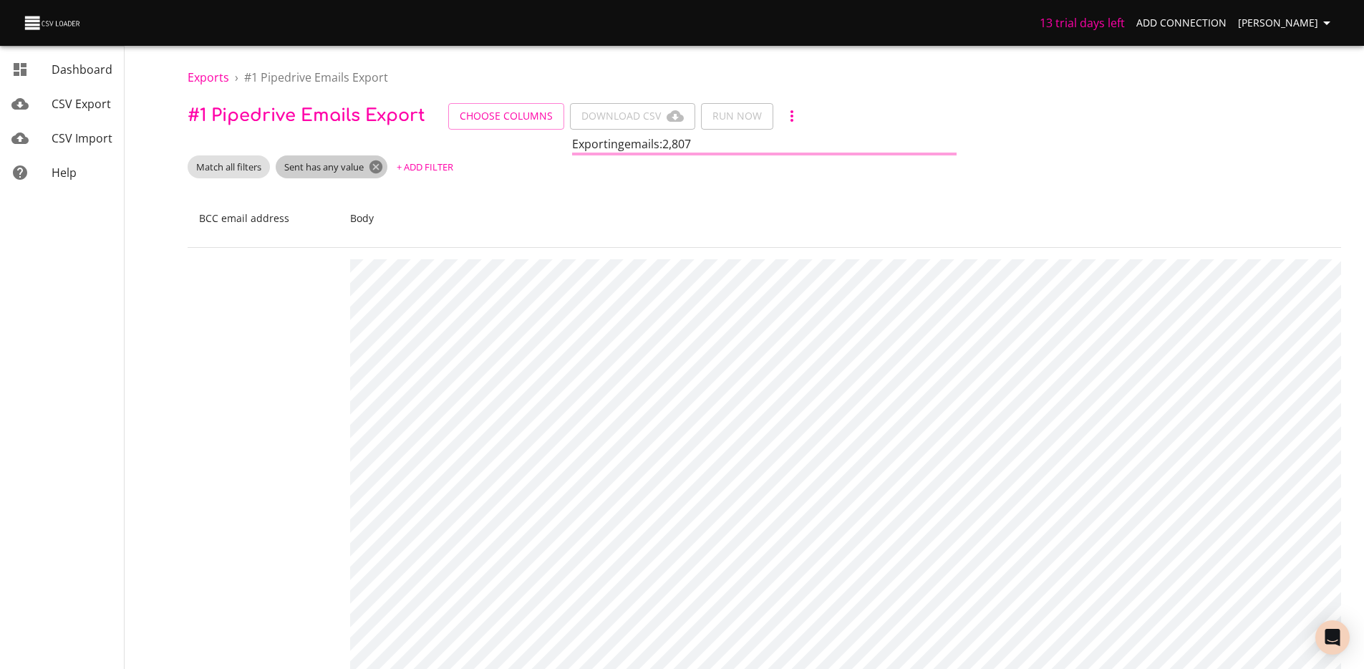
click at [377, 166] on icon at bounding box center [375, 166] width 13 height 13
click at [314, 163] on span "+ Add Filter" at bounding box center [307, 167] width 57 height 16
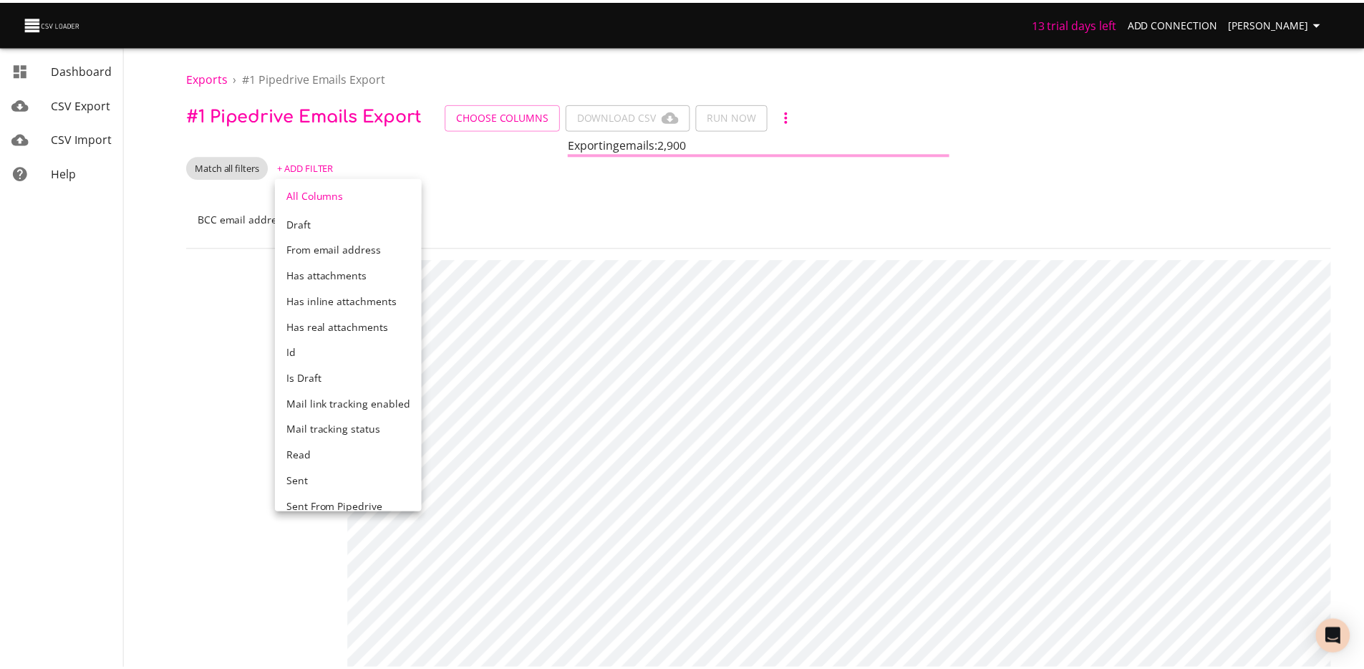
scroll to position [515, 0]
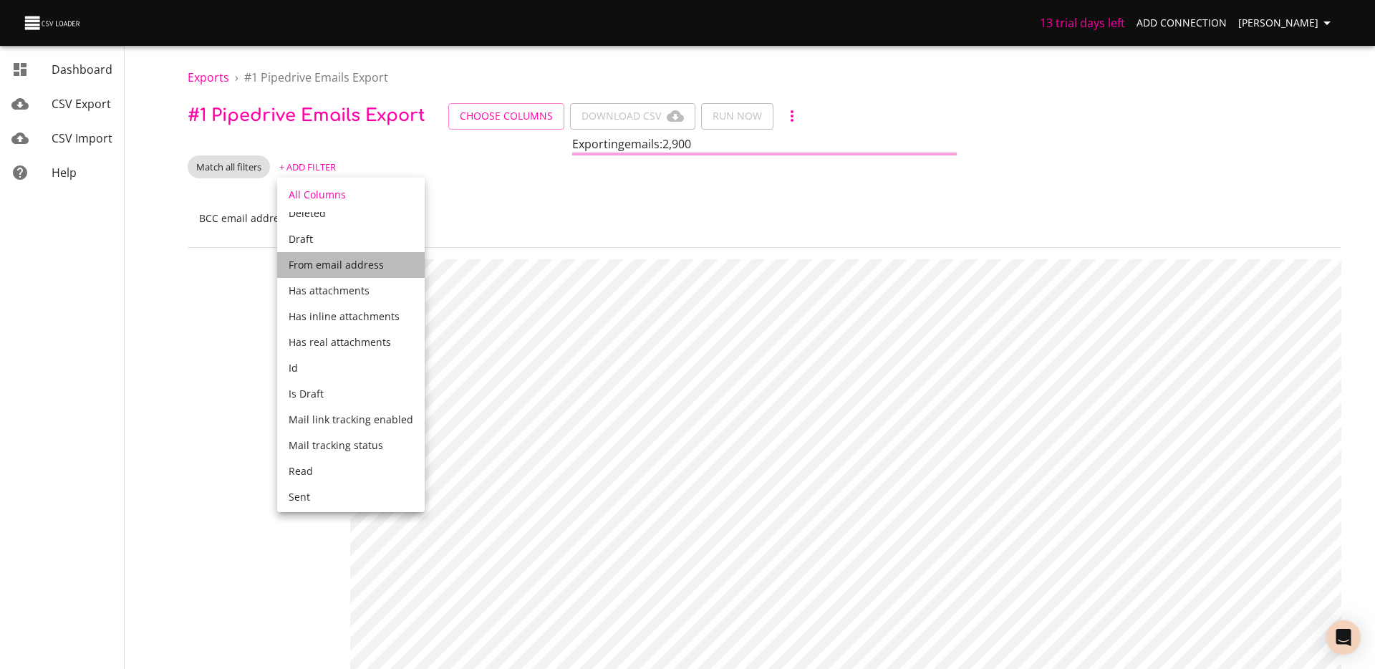
click at [357, 261] on span "From email address" at bounding box center [336, 265] width 95 height 14
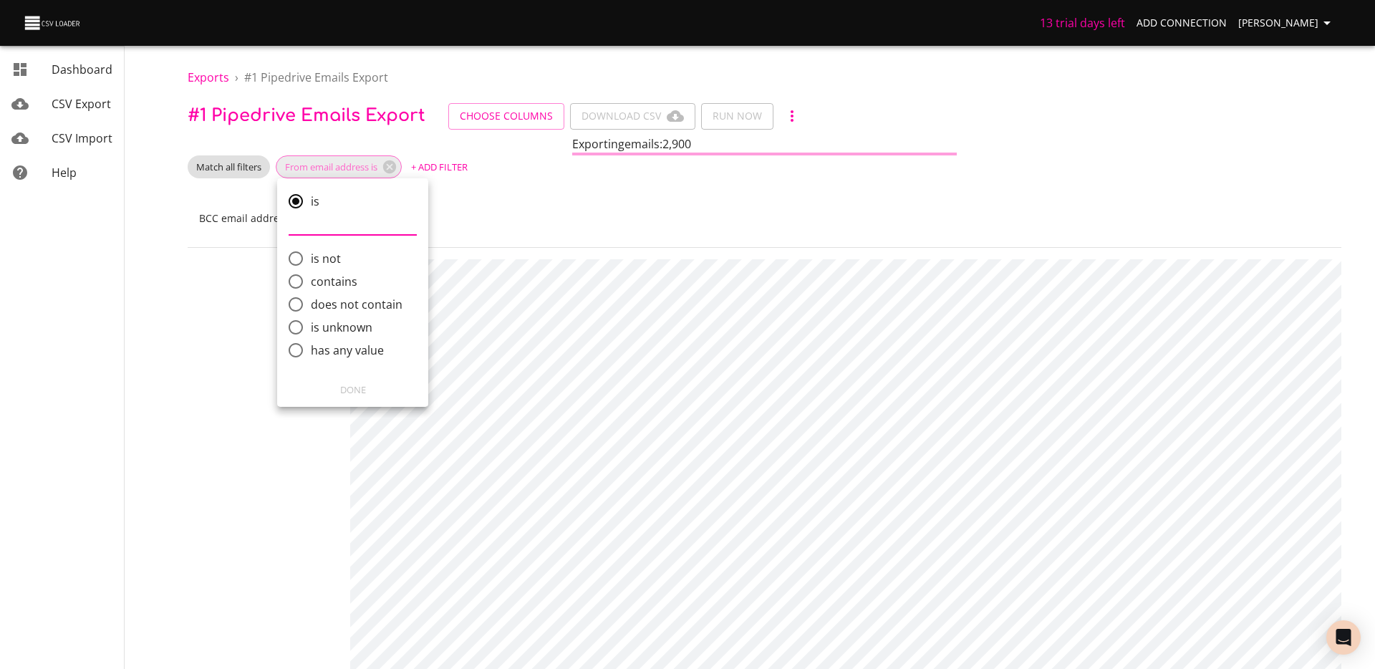
click at [336, 284] on span "contains" at bounding box center [334, 281] width 47 height 17
click at [311, 284] on input "contains" at bounding box center [296, 281] width 30 height 30
radio input "true"
click at [361, 274] on input "comparison" at bounding box center [353, 269] width 128 height 23
type input "[PERSON_NAME]"
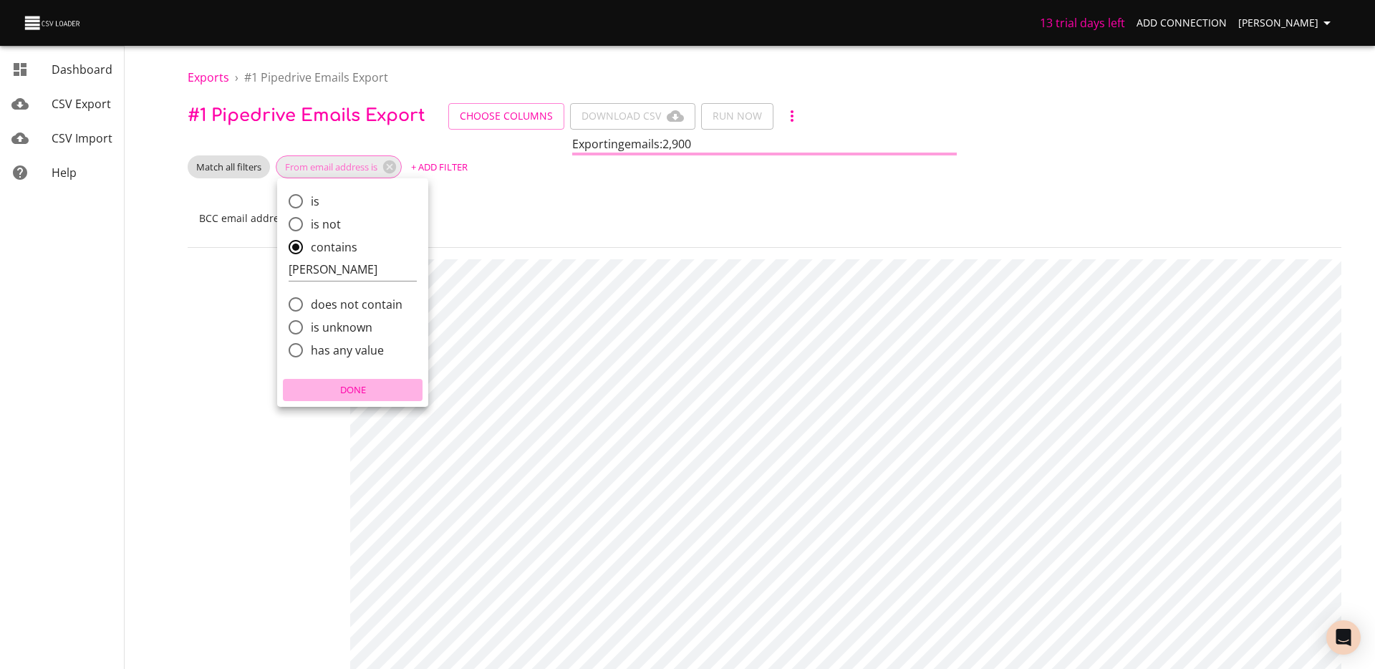
click at [356, 390] on span "Done" at bounding box center [352, 390] width 132 height 16
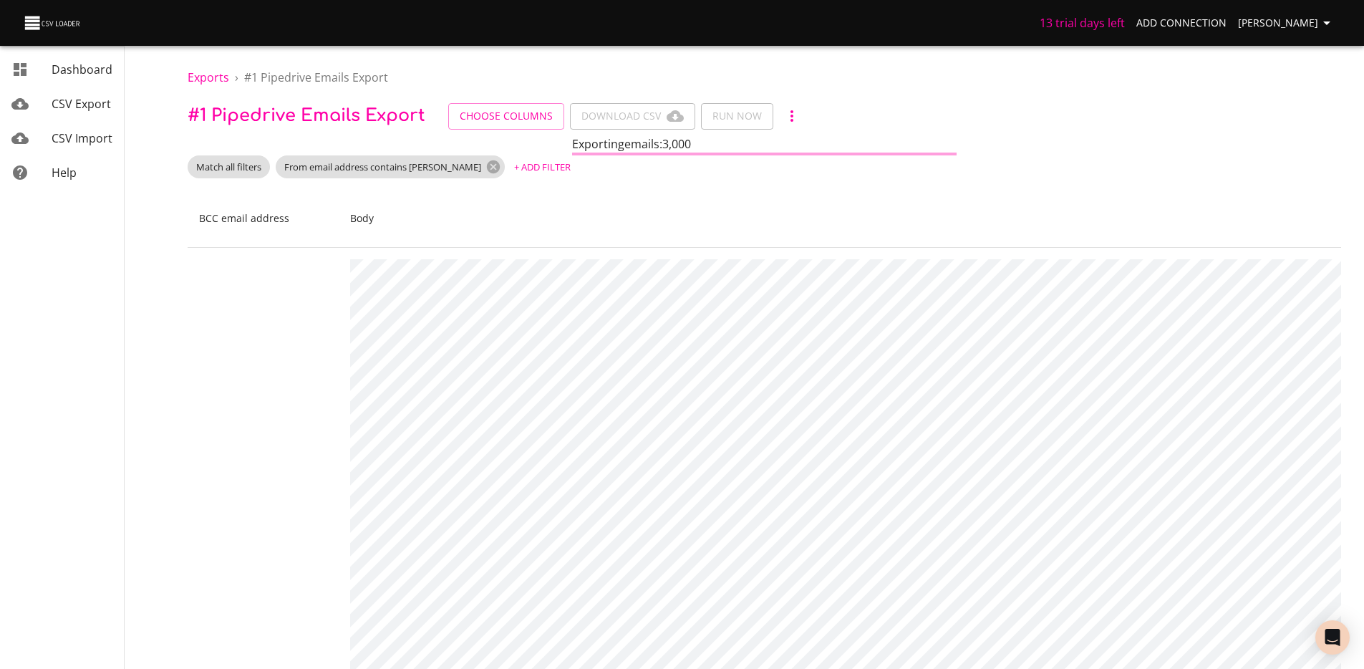
click at [631, 190] on th "Body" at bounding box center [1388, 219] width 2098 height 58
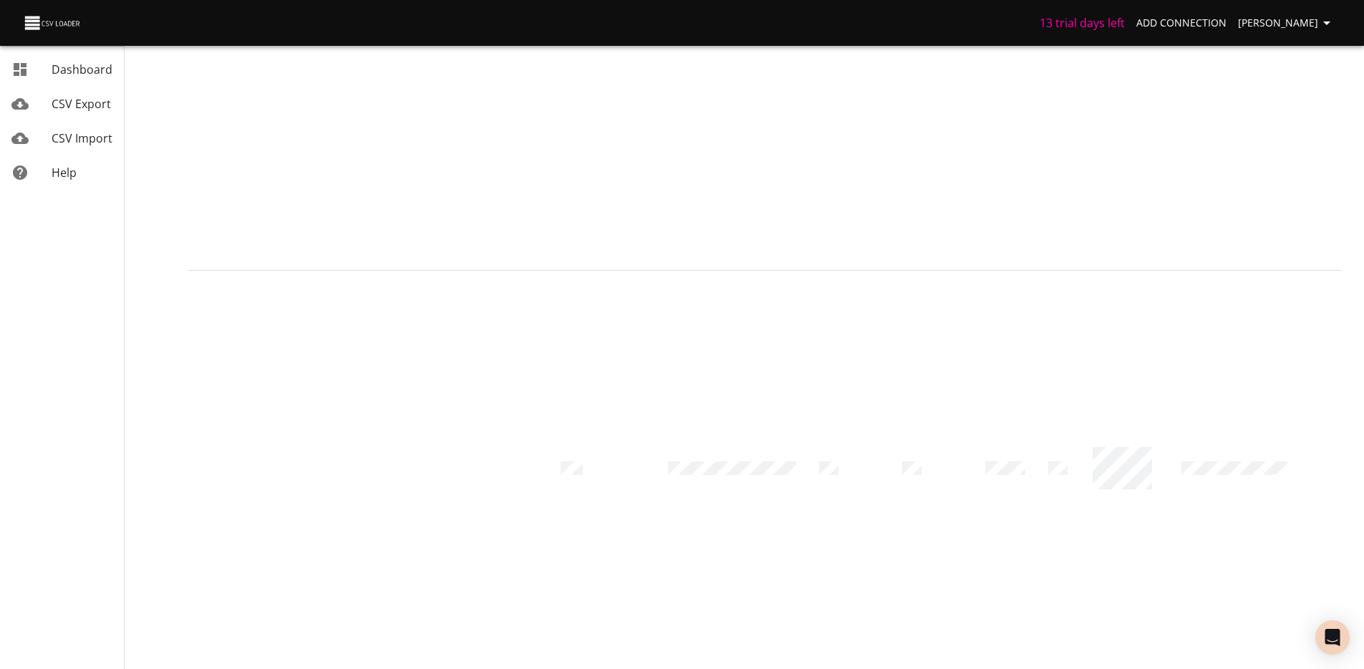
scroll to position [0, 0]
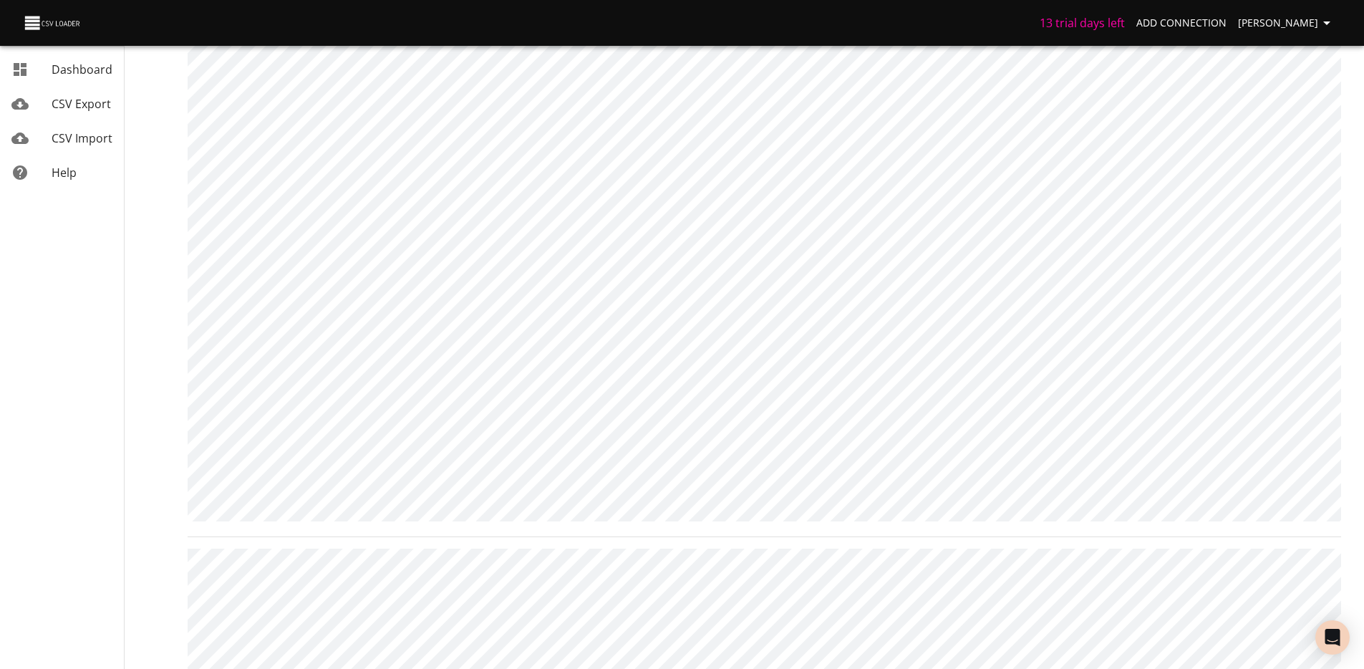
click at [1158, 541] on div at bounding box center [687, 334] width 1375 height 669
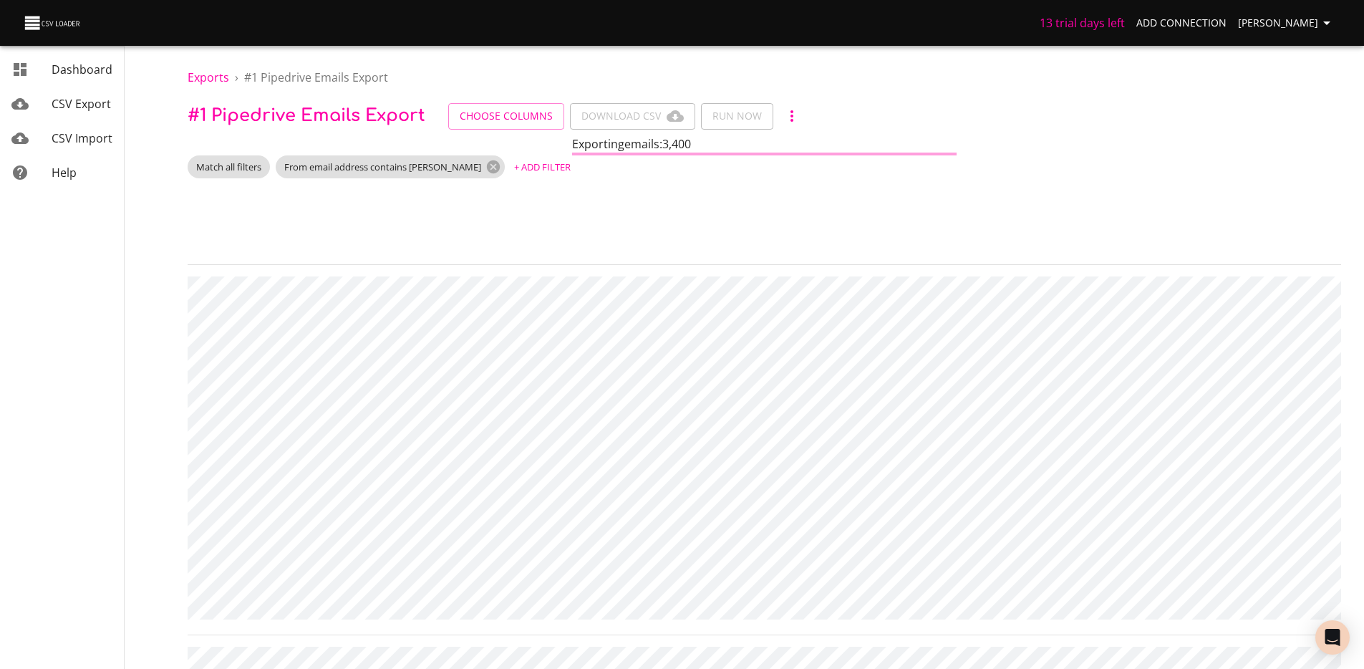
scroll to position [0, 924]
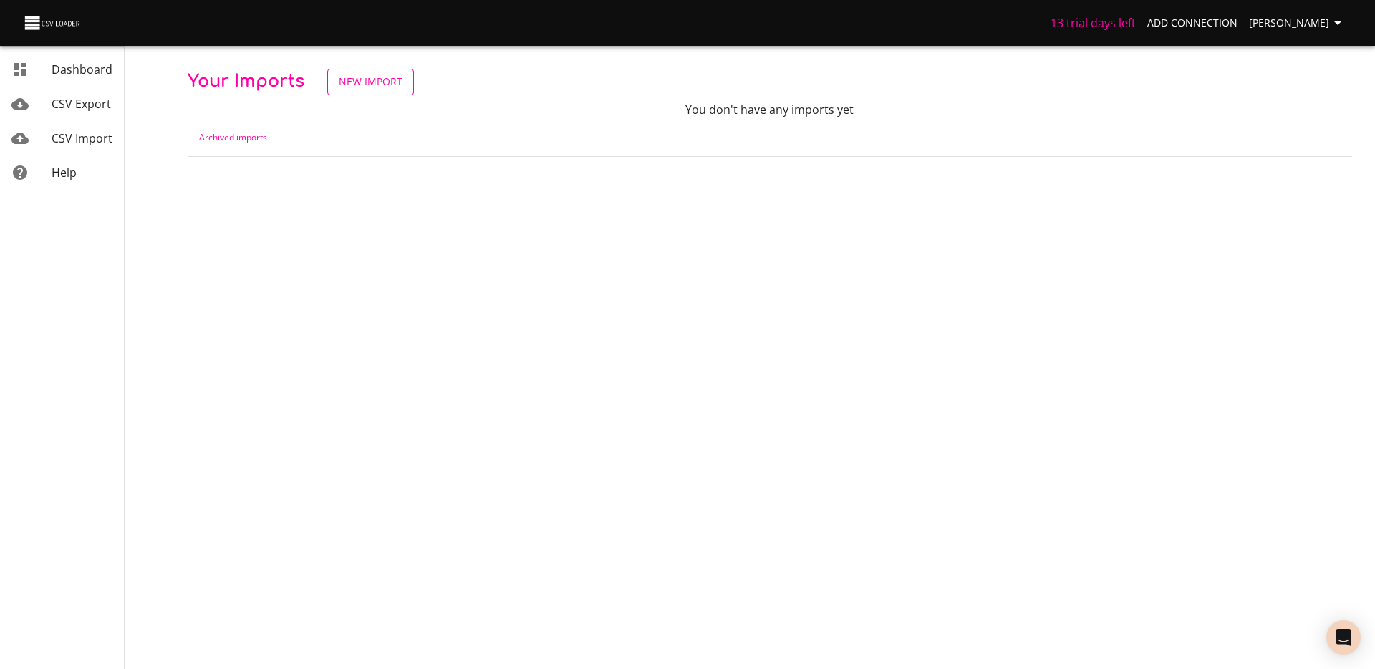
click at [366, 84] on span "New Import" at bounding box center [371, 82] width 64 height 18
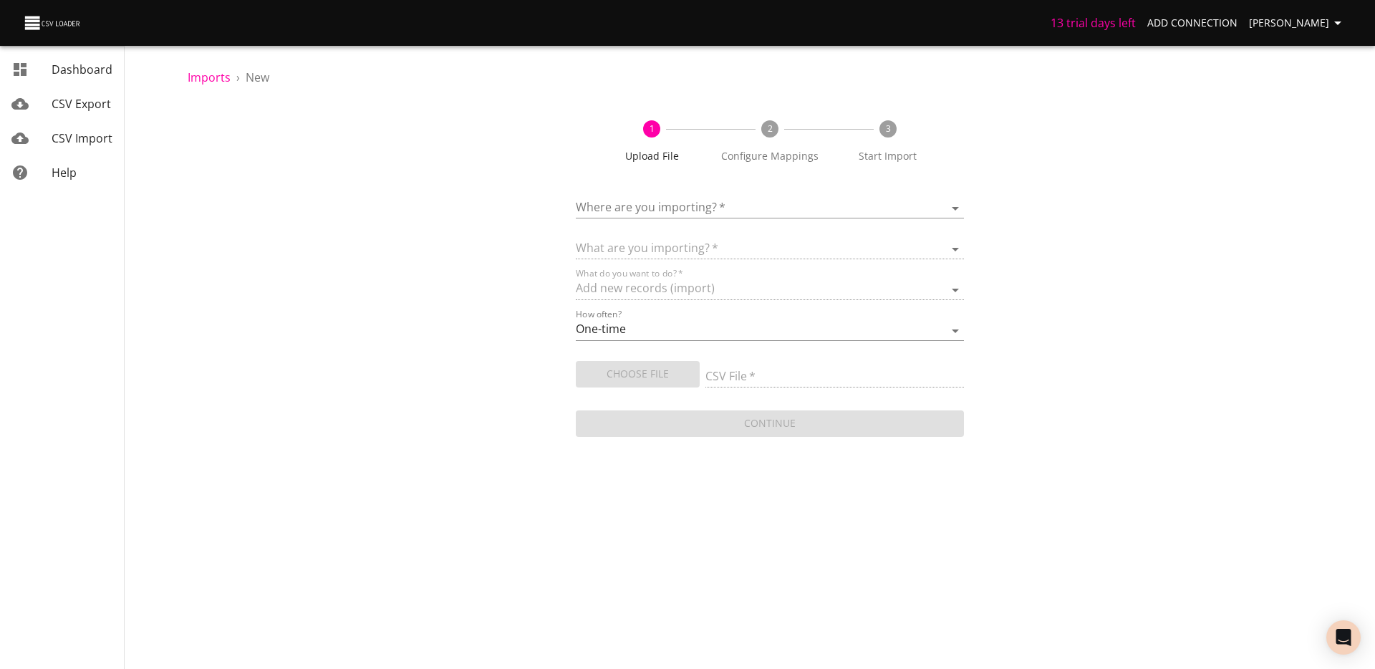
click at [691, 204] on body "13 trial days left Add Connection Théo Corbin Dashboard CSV Export CSV Import H…" at bounding box center [687, 334] width 1375 height 669
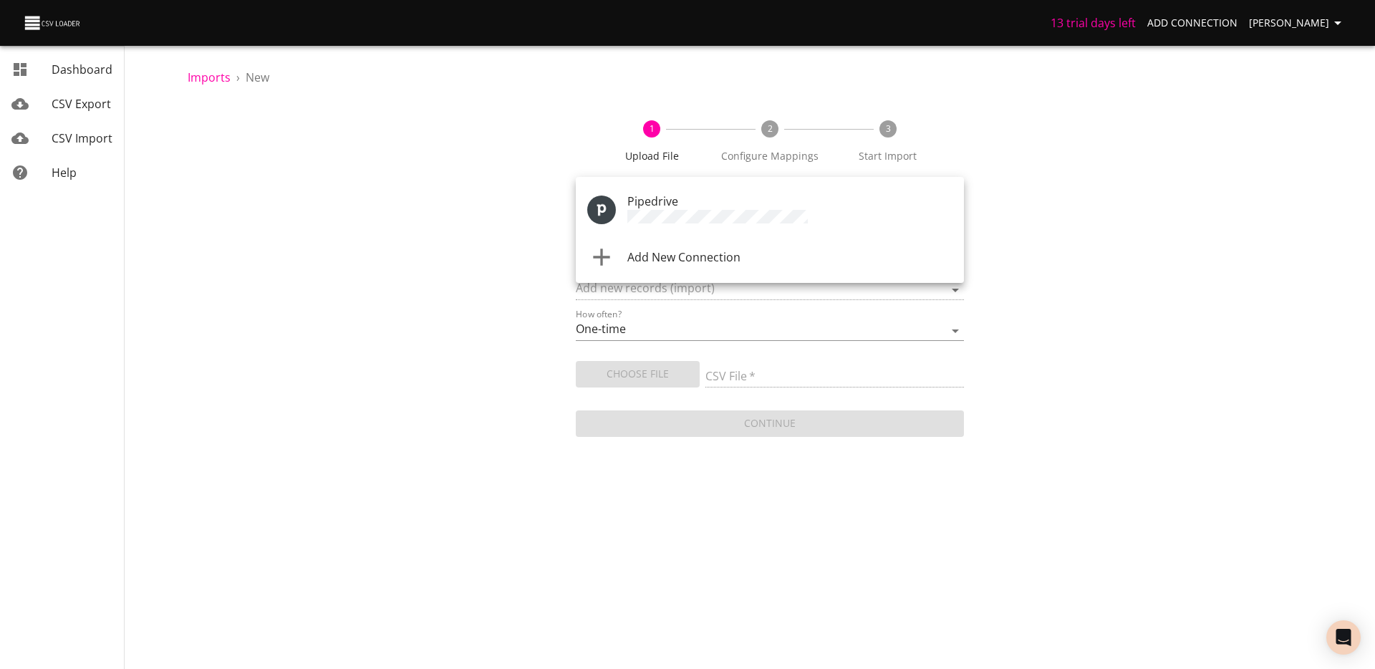
click at [450, 241] on div at bounding box center [687, 334] width 1375 height 669
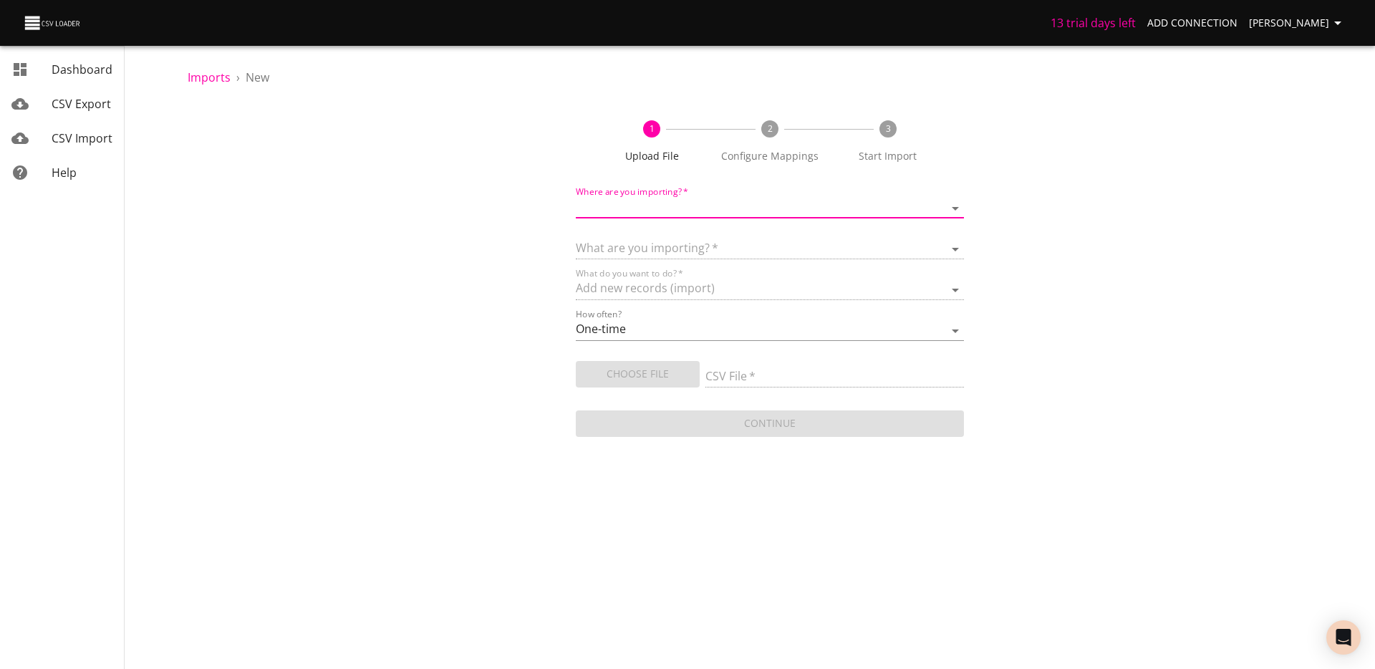
click at [652, 205] on body "13 trial days left Add Connection Théo Corbin Dashboard CSV Export CSV Import H…" at bounding box center [687, 334] width 1375 height 669
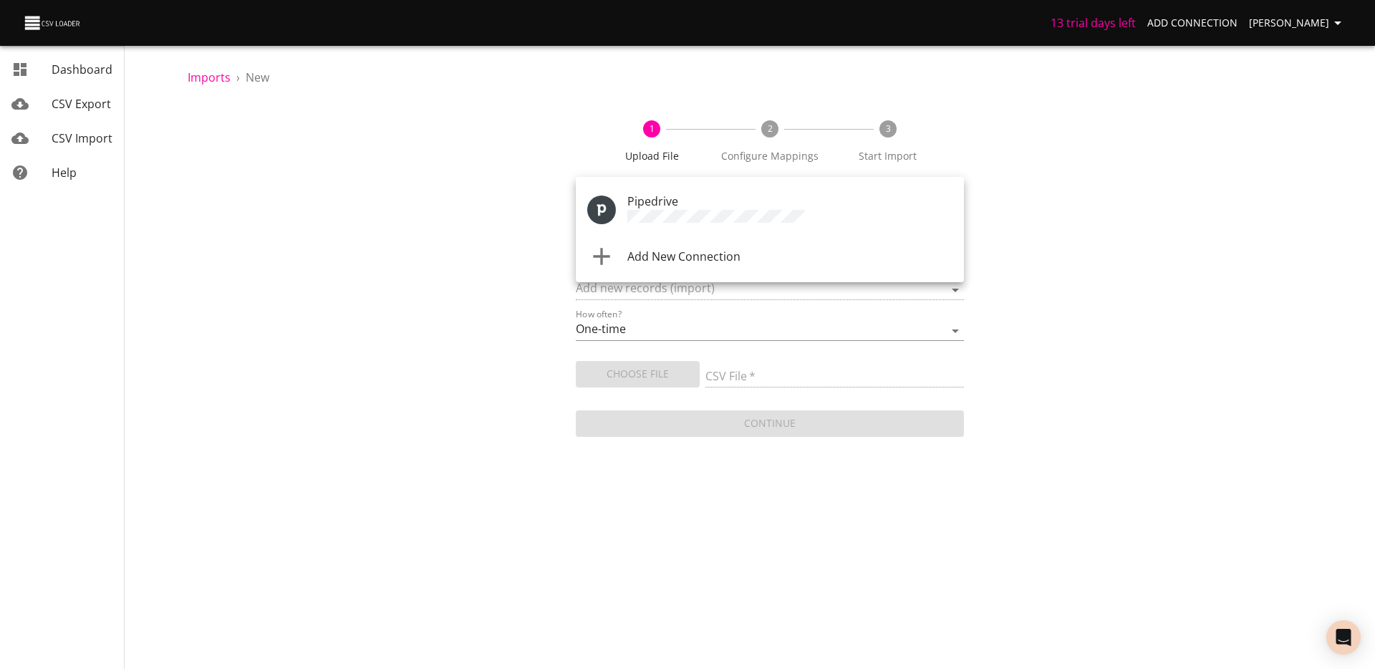
click at [645, 257] on span "Add New Connection" at bounding box center [683, 256] width 113 height 16
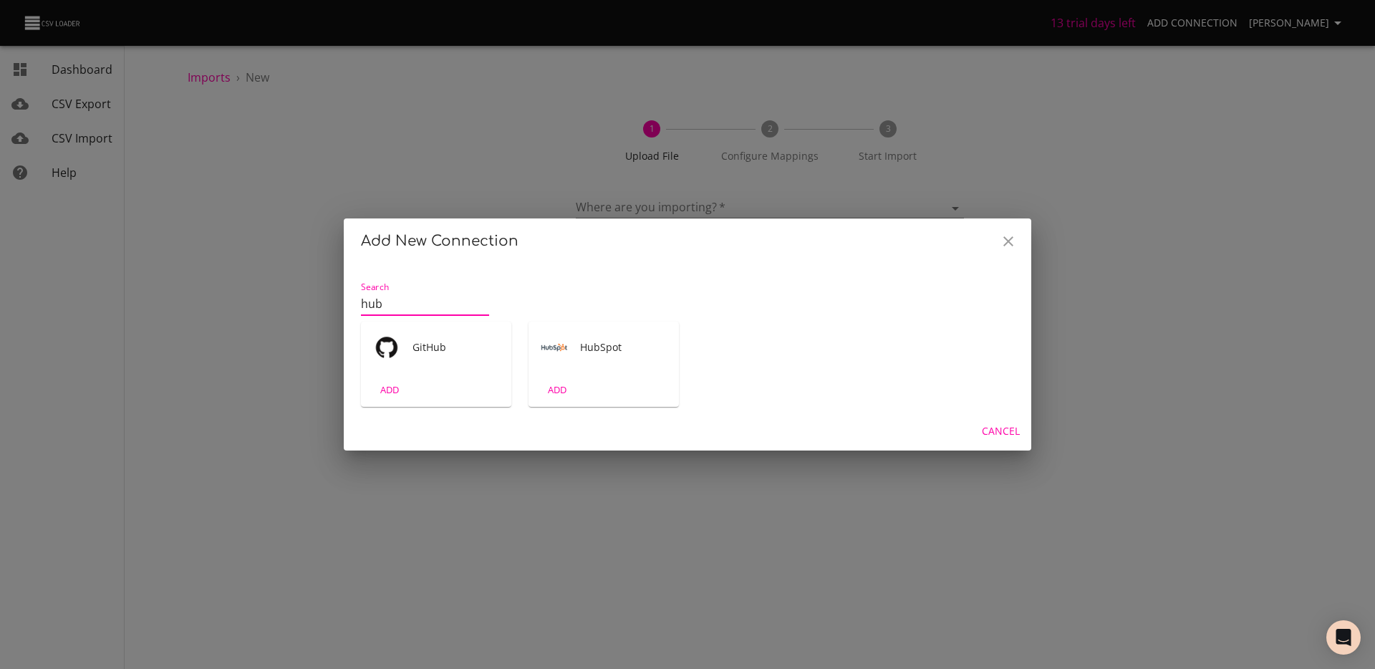
type input "hub"
click at [601, 384] on div "ADD" at bounding box center [603, 390] width 150 height 34
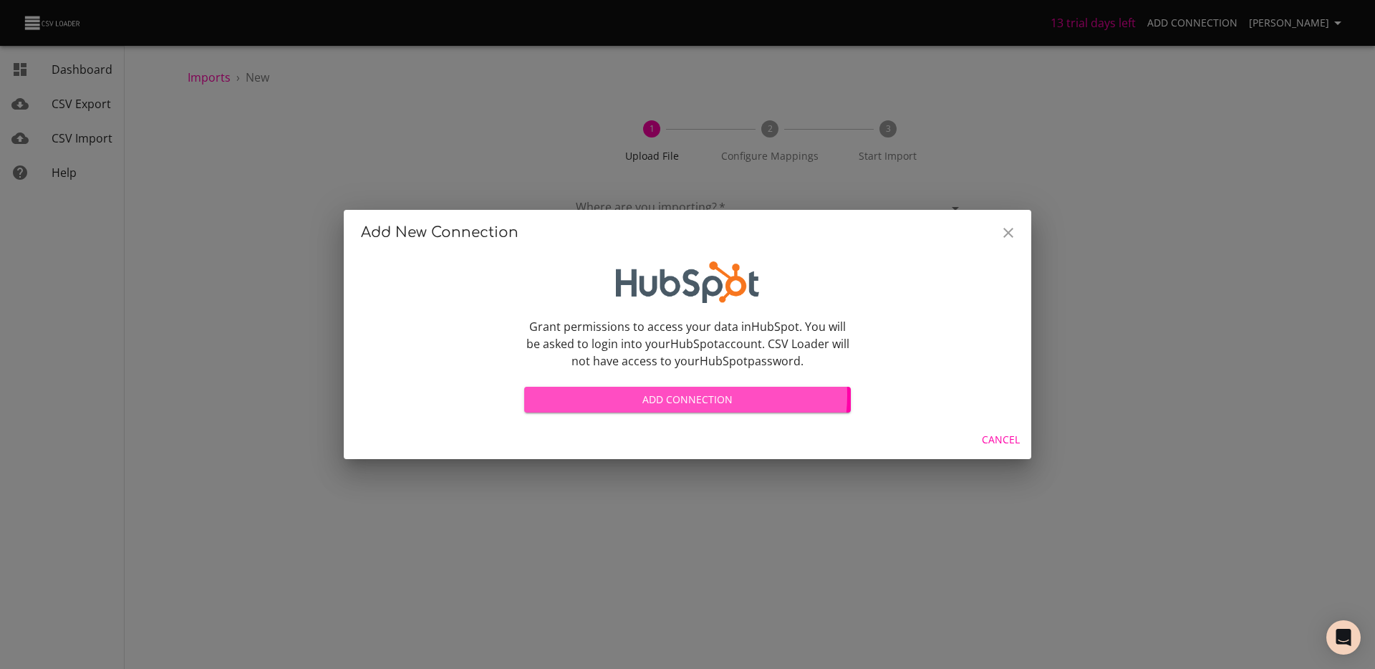
click at [670, 395] on span "Add Connection" at bounding box center [688, 400] width 304 height 18
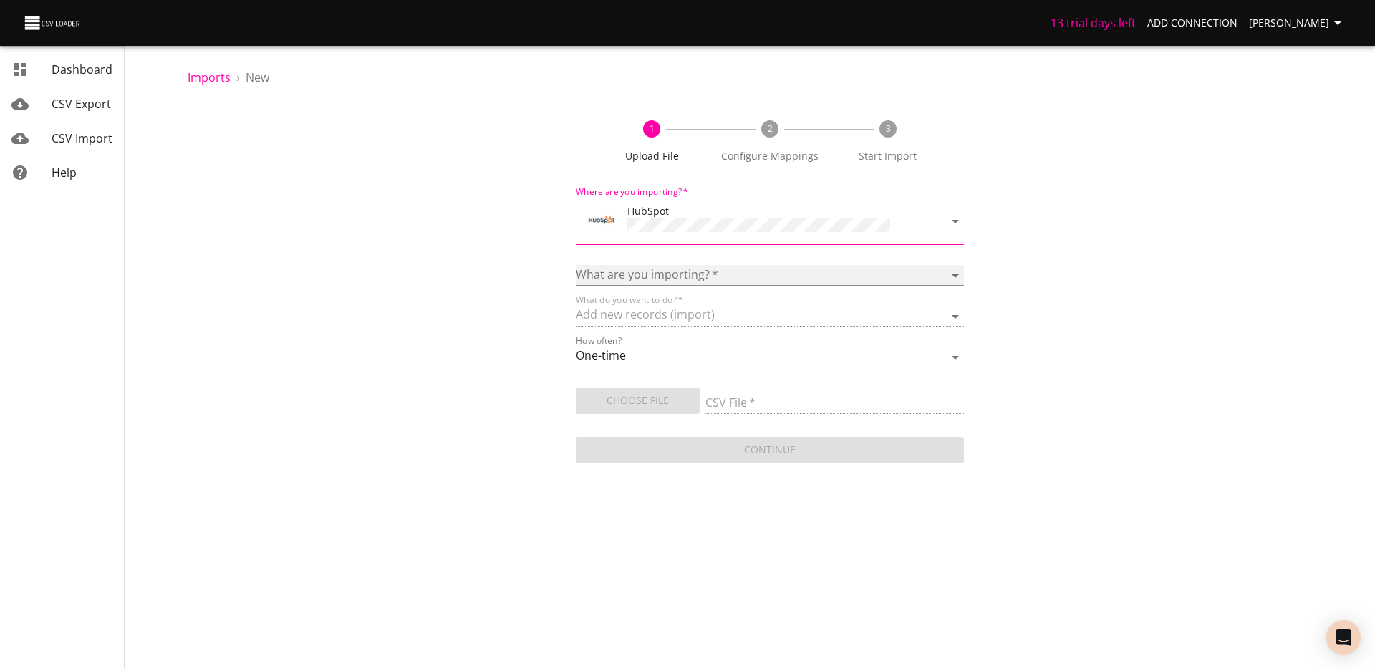
click at [624, 271] on select "Calls Companies Contacts Deals Emails Line items Meetings Notes Products Tasks …" at bounding box center [770, 275] width 388 height 21
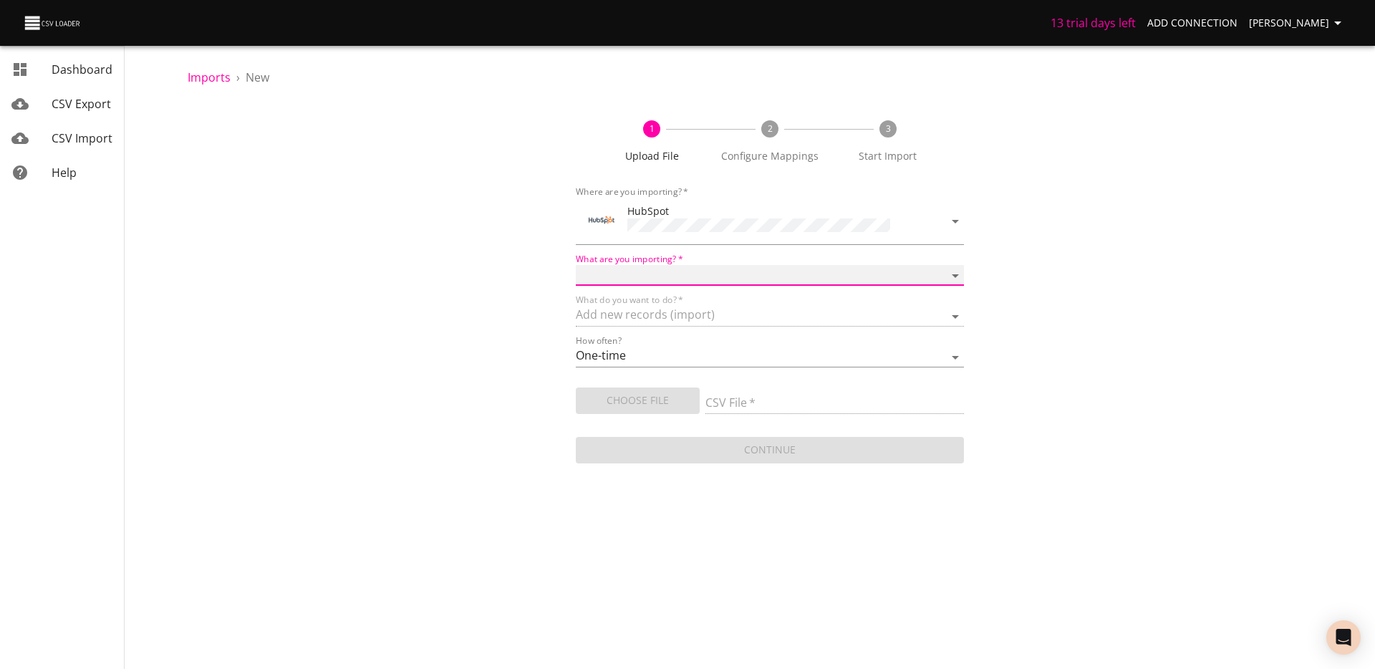
select select "emails"
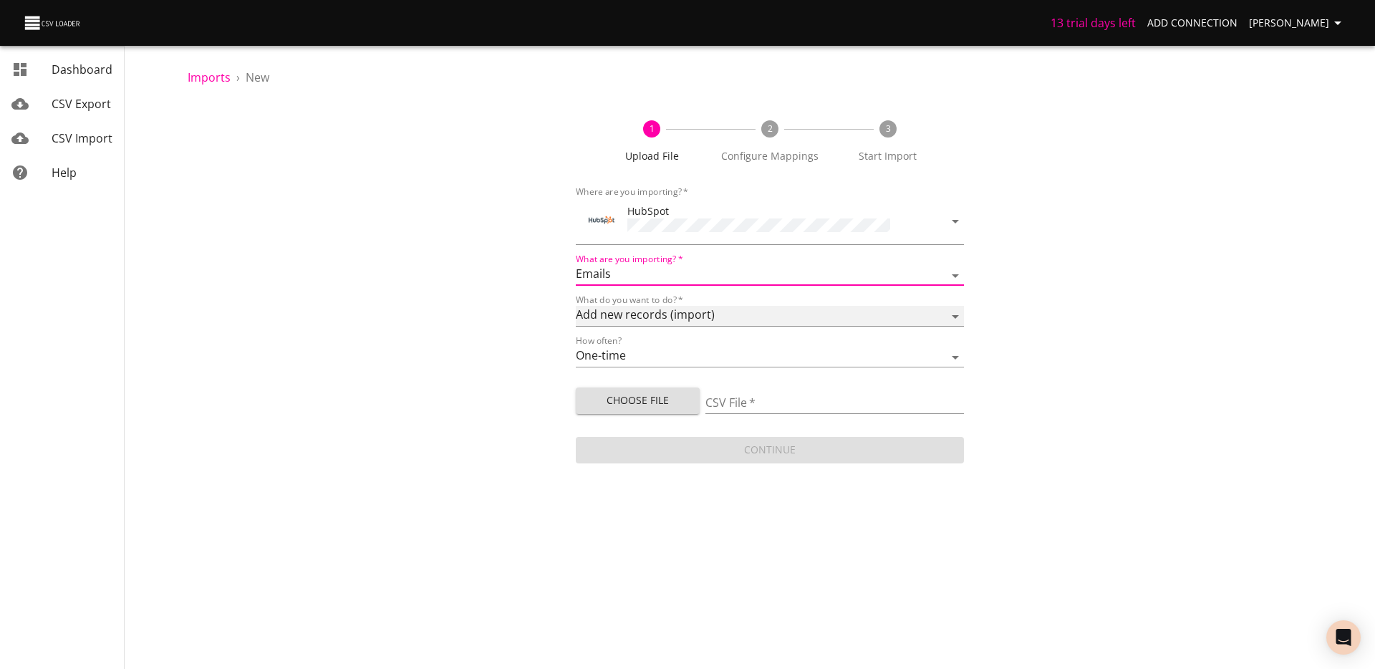
click at [621, 316] on select "Add new records (import) Update existing records (update) Add new and update ex…" at bounding box center [770, 316] width 388 height 21
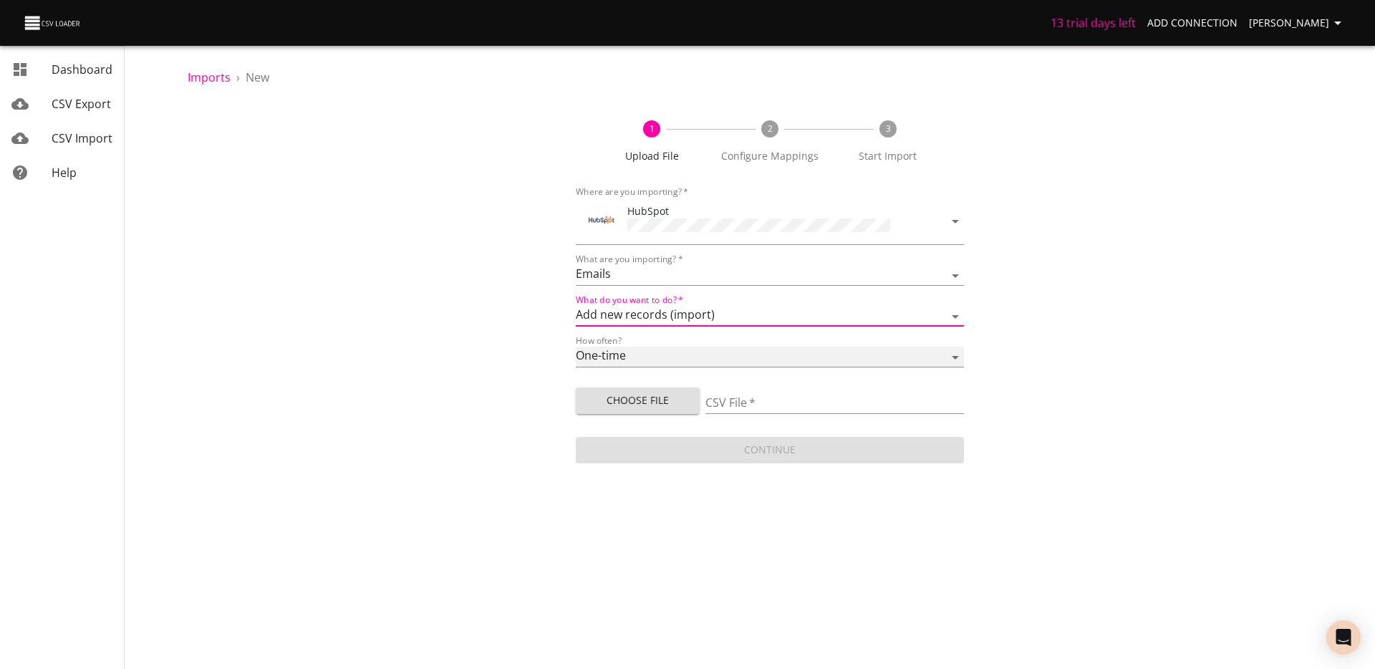
click at [654, 352] on select "One-time Auto import" at bounding box center [770, 357] width 388 height 21
click at [624, 357] on select "One-time Auto import" at bounding box center [770, 357] width 388 height 21
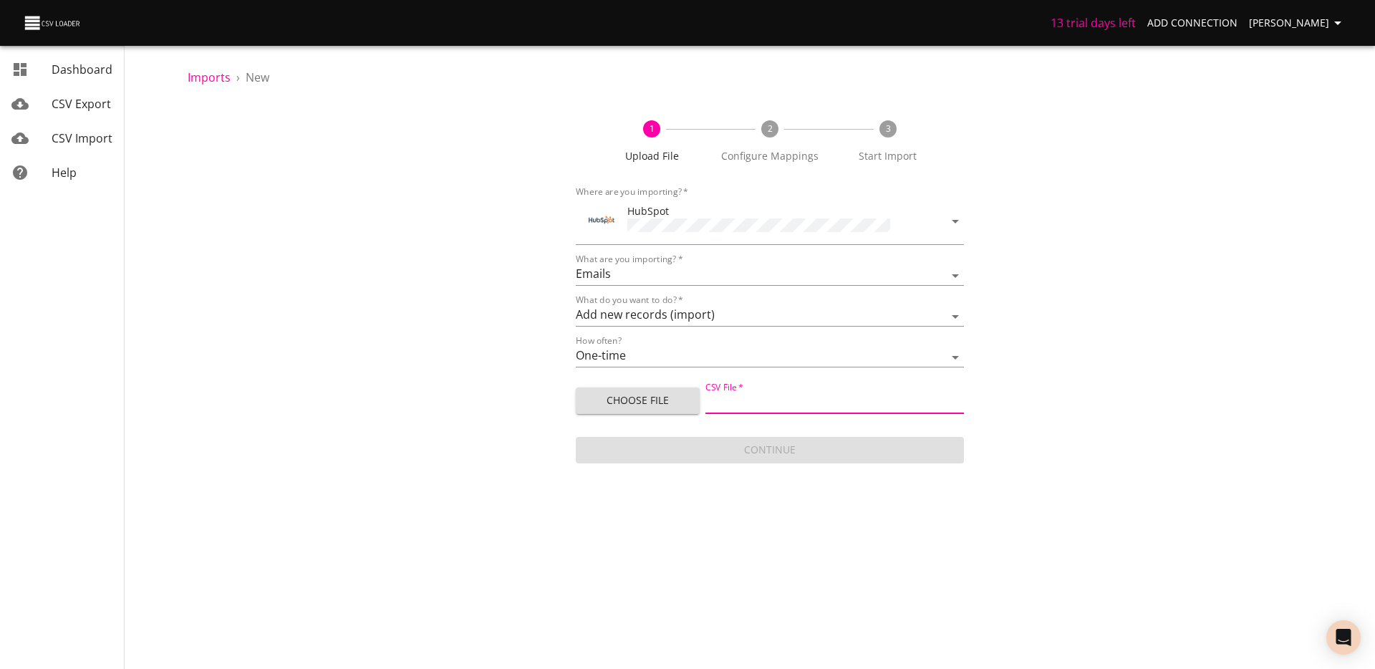
click at [760, 397] on input "CSV File   *" at bounding box center [834, 403] width 258 height 21
click at [765, 396] on input "CSV File   *" at bounding box center [834, 403] width 258 height 21
